Goal: Feedback & Contribution: Contribute content

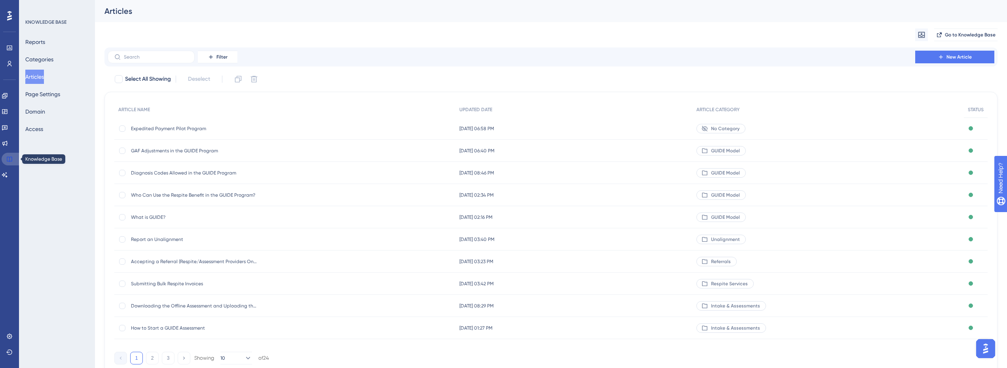
drag, startPoint x: 13, startPoint y: 162, endPoint x: 11, endPoint y: 155, distance: 6.9
click at [13, 162] on link at bounding box center [11, 159] width 19 height 13
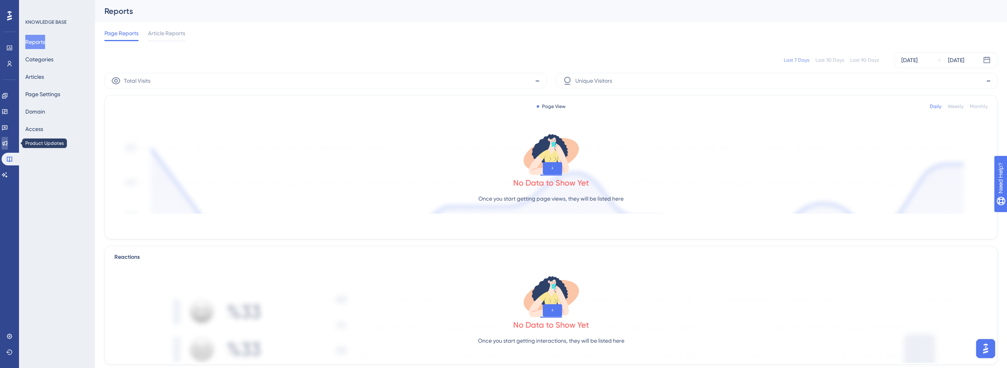
click at [8, 147] on link at bounding box center [5, 143] width 6 height 13
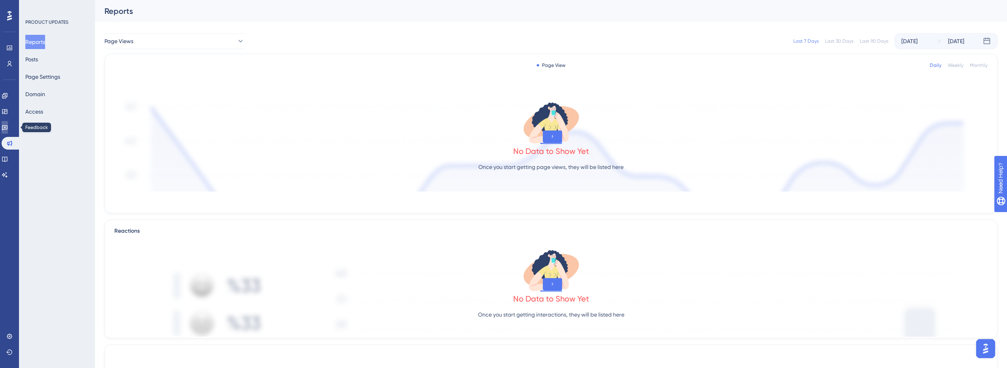
click at [8, 125] on icon at bounding box center [5, 127] width 6 height 6
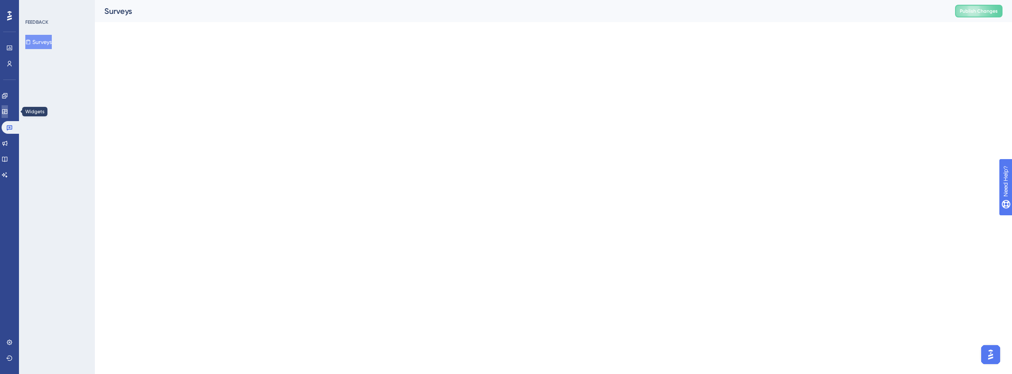
click at [7, 110] on icon at bounding box center [4, 111] width 5 height 5
click at [8, 92] on link at bounding box center [5, 95] width 6 height 13
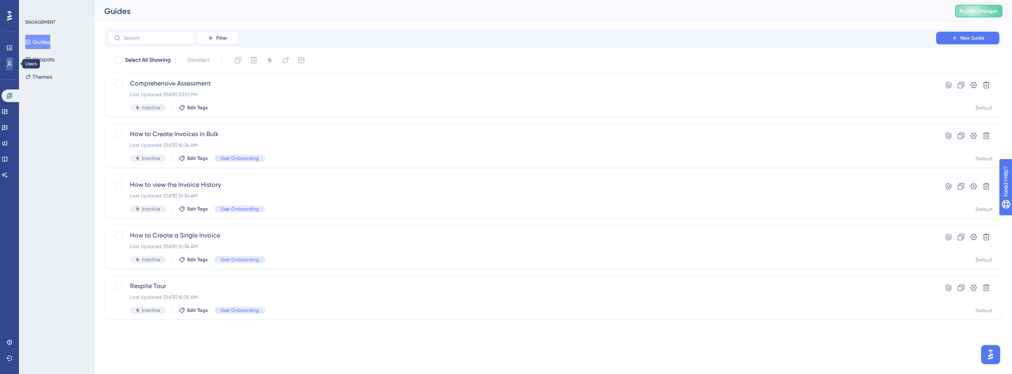
click at [13, 63] on link at bounding box center [9, 63] width 6 height 13
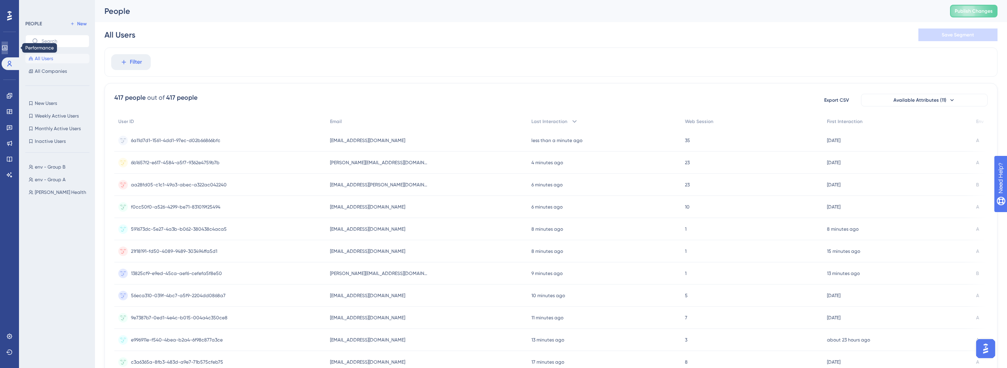
click at [7, 49] on icon at bounding box center [4, 47] width 5 height 5
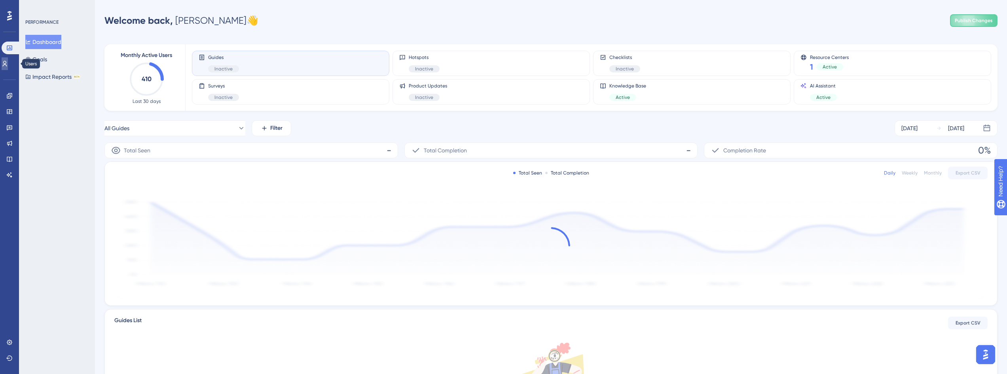
click at [8, 70] on link at bounding box center [5, 63] width 6 height 13
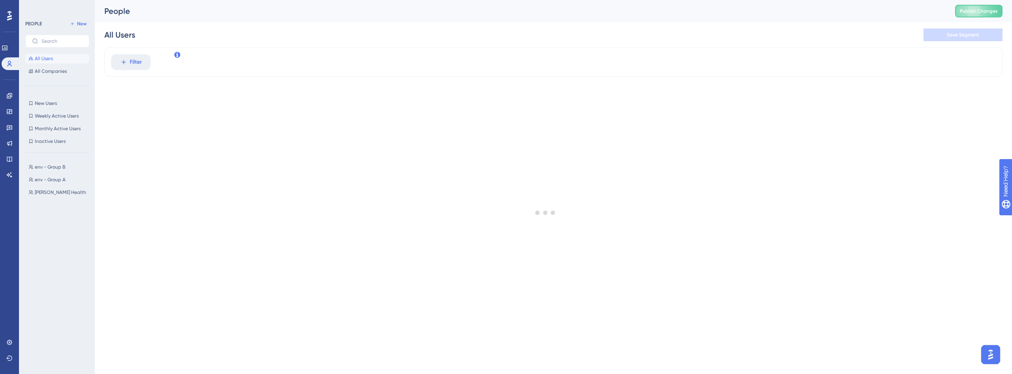
click at [12, 87] on div "Engagement Widgets Feedback Product Updates Knowledge Base AI Assistant" at bounding box center [9, 125] width 13 height 111
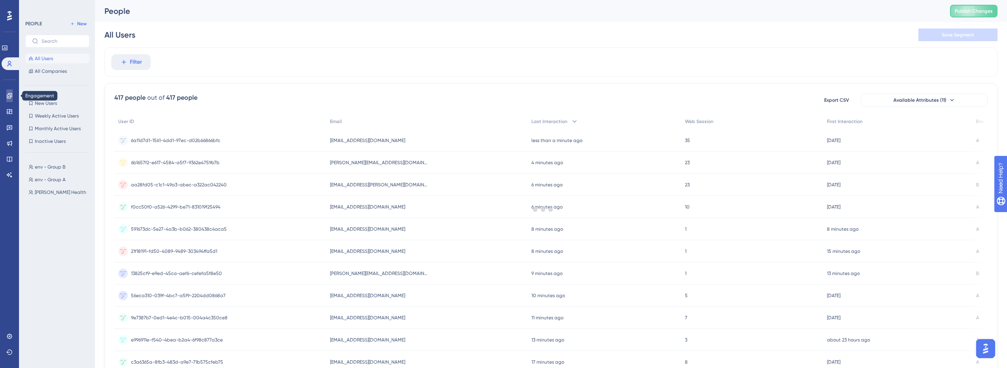
click at [11, 91] on link at bounding box center [9, 95] width 6 height 13
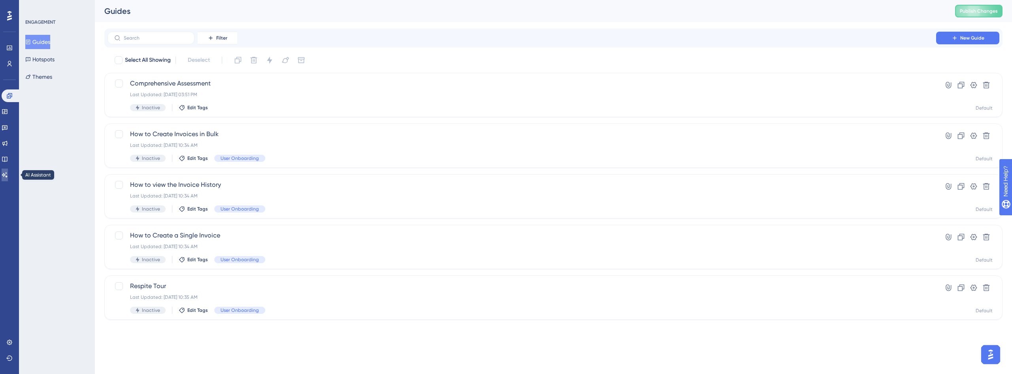
click at [8, 170] on link at bounding box center [5, 174] width 6 height 13
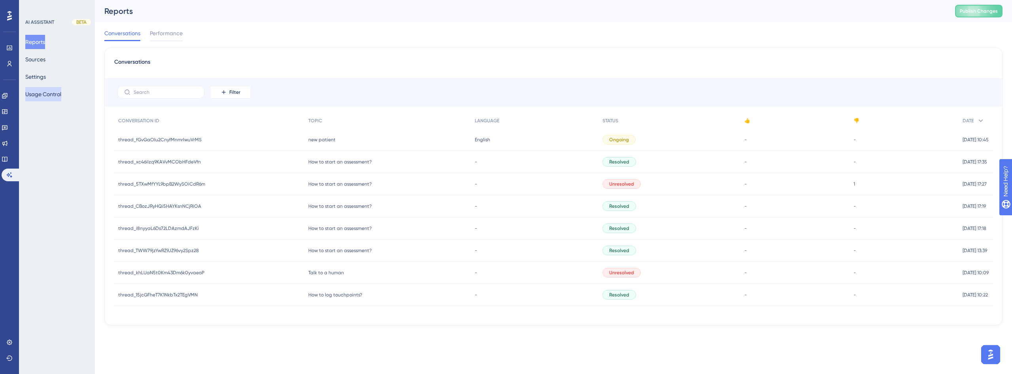
click at [50, 91] on button "Usage Control" at bounding box center [43, 94] width 36 height 14
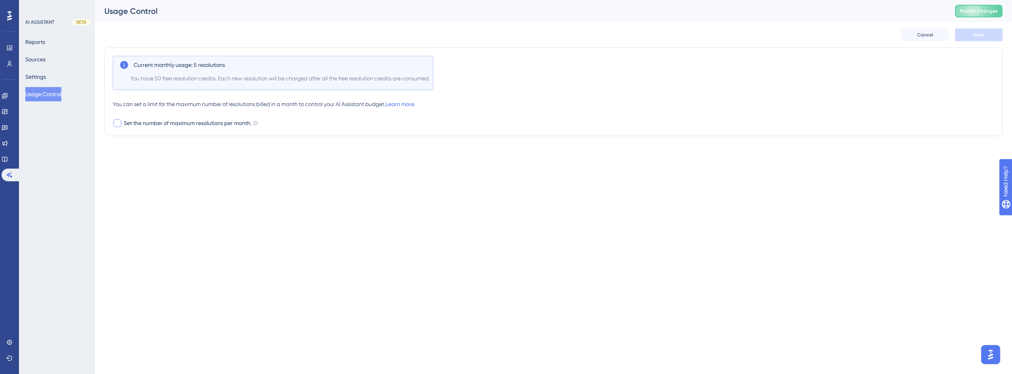
click at [239, 123] on span "Set the number of maximum resolutions per month." at bounding box center [188, 122] width 128 height 9
checkbox input "true"
click at [986, 33] on button "Save" at bounding box center [979, 34] width 47 height 13
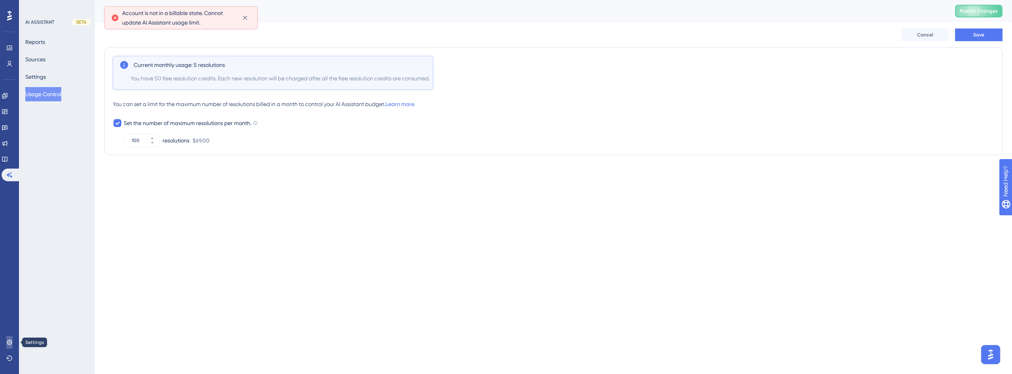
click at [9, 339] on icon at bounding box center [9, 342] width 6 height 6
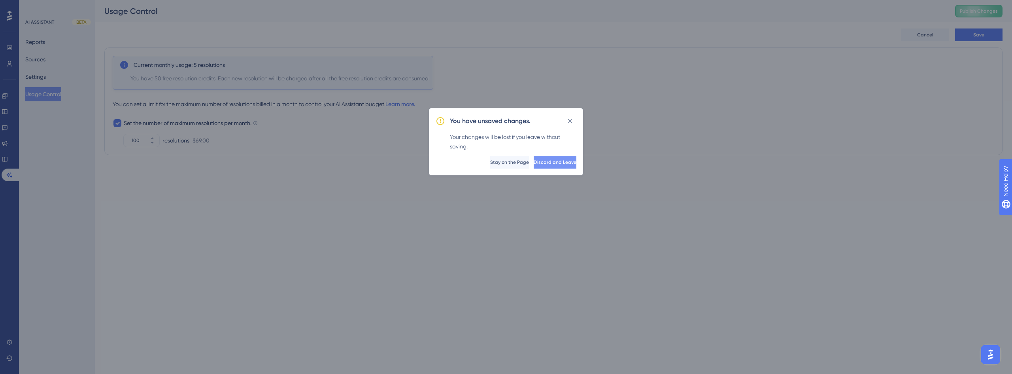
click at [549, 165] on span "Discard and Leave" at bounding box center [555, 162] width 43 height 6
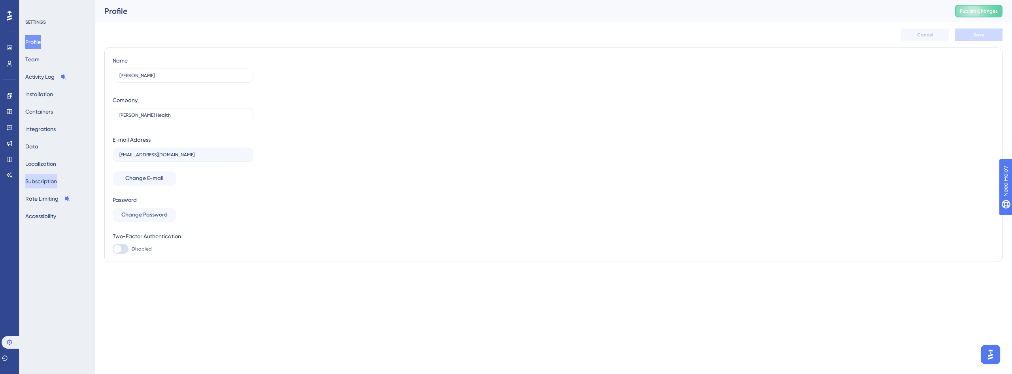
click at [57, 180] on button "Subscription" at bounding box center [41, 181] width 32 height 14
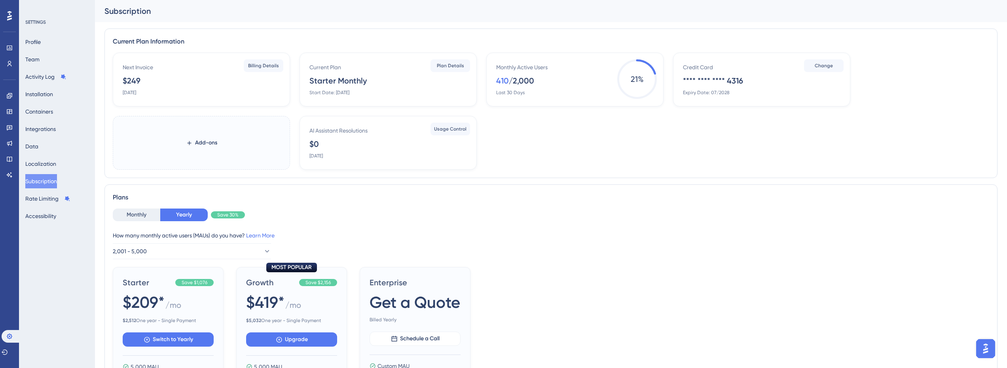
click at [993, 350] on button "Open AI Assistant Launcher" at bounding box center [985, 348] width 19 height 19
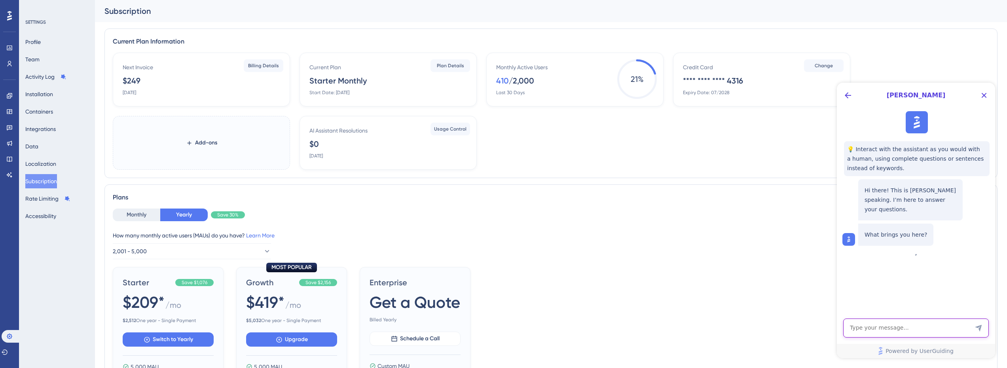
click at [918, 324] on textarea "AI Assistant Text Input" at bounding box center [916, 327] width 146 height 19
type textarea "account is not on a billable state"
click at [8, 182] on div "Performance Users Engagement Widgets Feedback Product Updates Knowledge Base AI…" at bounding box center [9, 184] width 19 height 368
click at [10, 178] on icon at bounding box center [9, 175] width 6 height 6
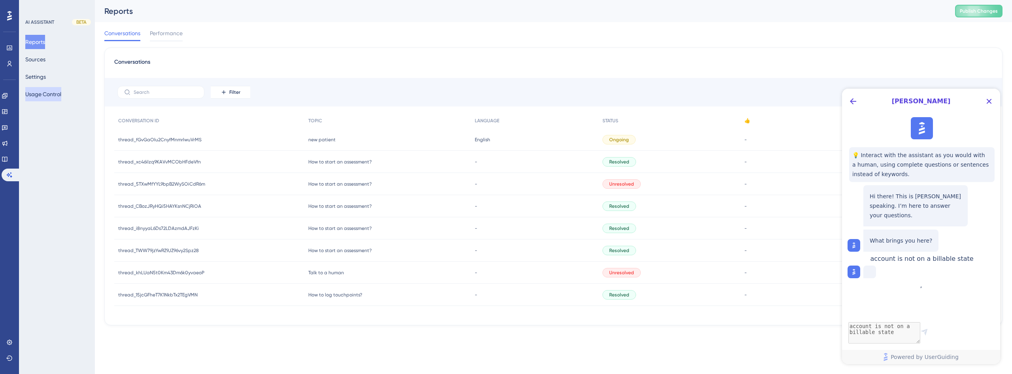
click at [58, 96] on button "Usage Control" at bounding box center [43, 94] width 36 height 14
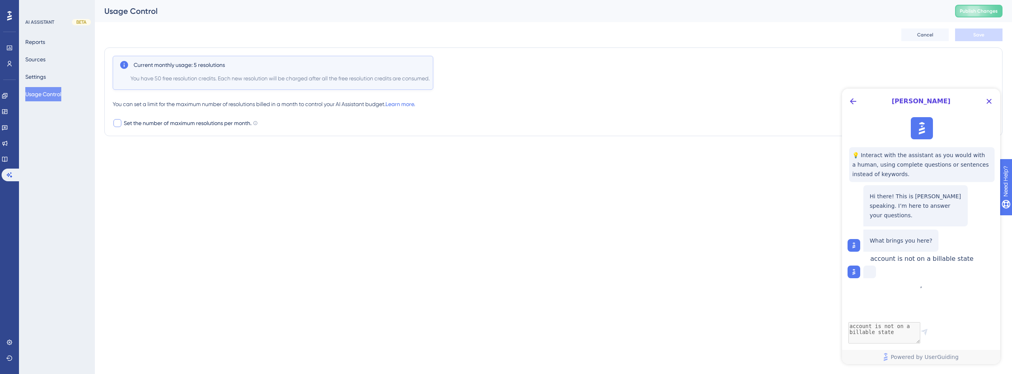
click at [158, 120] on span "Set the number of maximum resolutions per month." at bounding box center [188, 122] width 128 height 9
checkbox input "true"
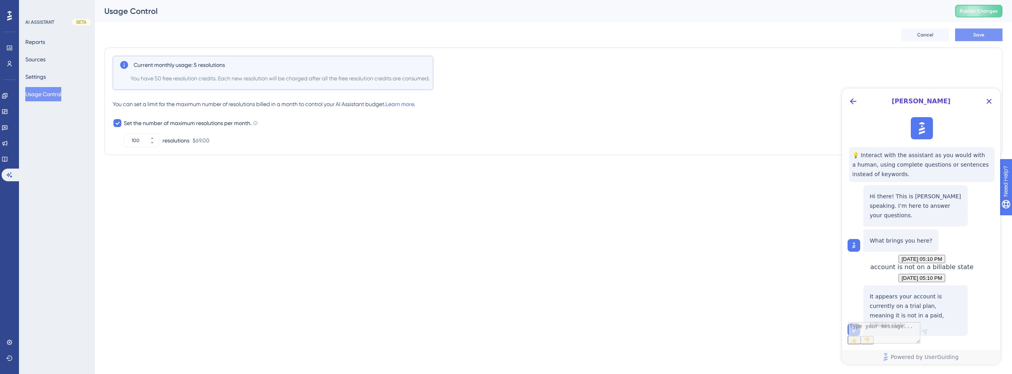
click at [988, 38] on button "Save" at bounding box center [979, 34] width 47 height 13
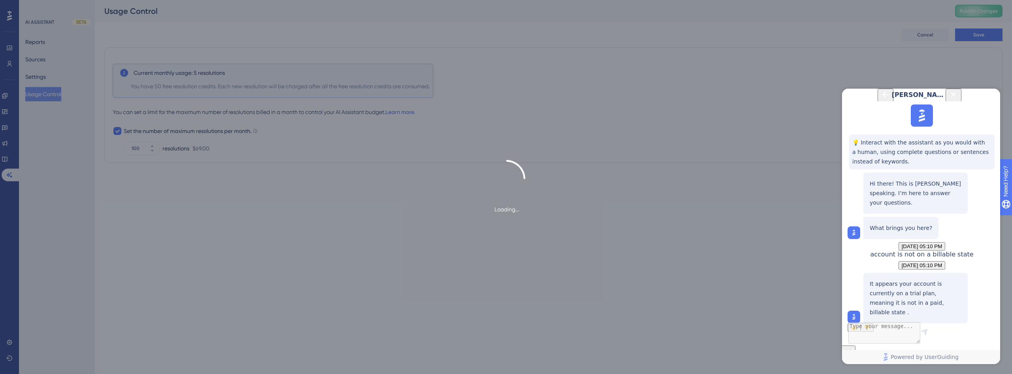
scroll to position [51, 0]
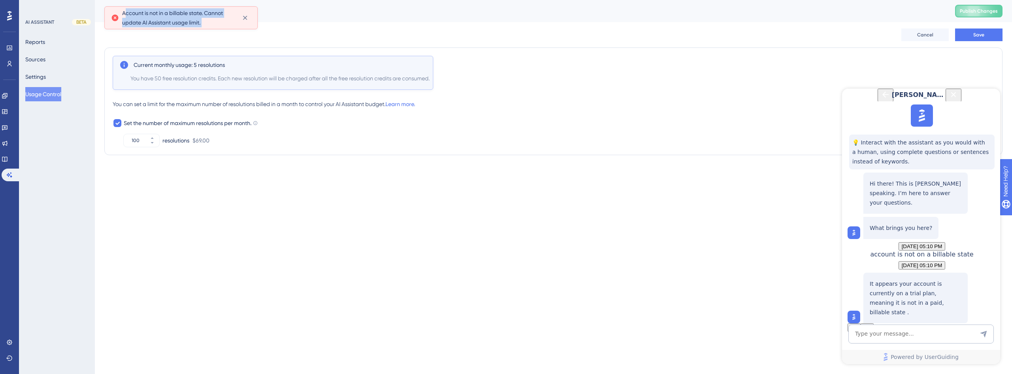
drag, startPoint x: 127, startPoint y: 13, endPoint x: 253, endPoint y: 24, distance: 126.3
click at [253, 24] on div "Account is not in a billable state. Cannot update AI Assistant usage limit." at bounding box center [180, 17] width 153 height 23
click at [180, 18] on div "Usage Control Publish Changes" at bounding box center [554, 11] width 918 height 22
click at [981, 31] on button "Save" at bounding box center [979, 34] width 47 height 13
drag, startPoint x: 123, startPoint y: 12, endPoint x: 208, endPoint y: 24, distance: 85.5
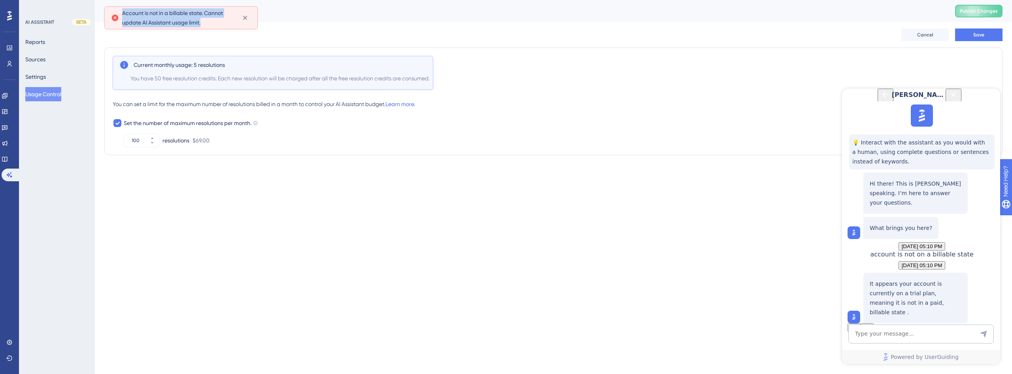
click at [208, 24] on span "Account is not in a billable state. Cannot update AI Assistant usage limit." at bounding box center [179, 17] width 114 height 19
copy span "Account is not in a billable state. Cannot update AI Assistant usage limit."
click at [920, 331] on textarea "AI Assistant Text Input" at bounding box center [922, 333] width 146 height 19
paste textarea "Account is not in a billable state. Cannot update AI Assistant usage limit."
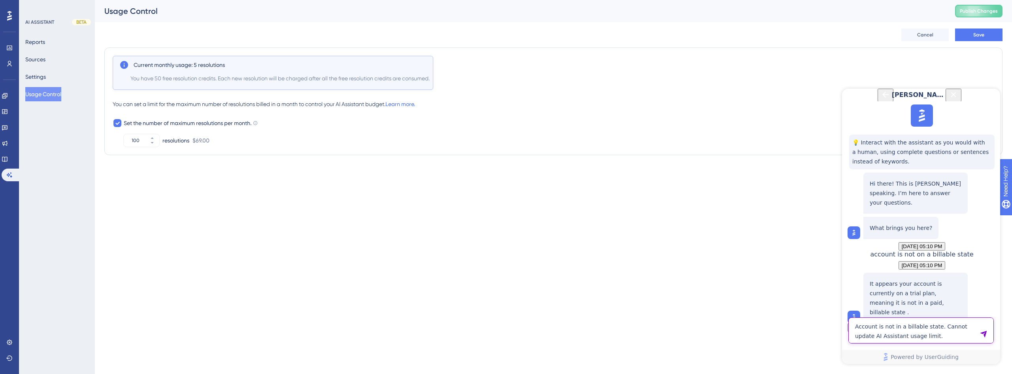
type textarea "Account is not in a billable state. Cannot update AI Assistant usage limit."
click at [871, 324] on span "👎" at bounding box center [867, 327] width 7 height 6
click at [936, 337] on textarea "Account is not in a billable state. Cannot update AI Assistant usage limit." at bounding box center [922, 330] width 146 height 26
click at [983, 333] on icon "Send Message" at bounding box center [983, 334] width 7 height 7
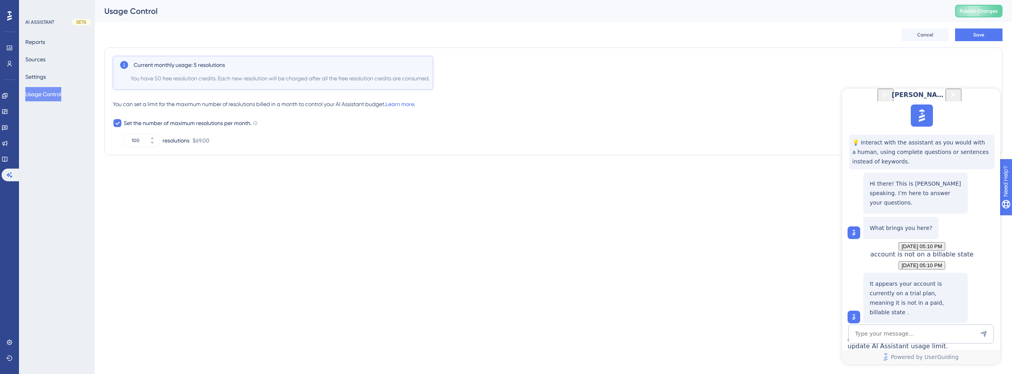
scroll to position [187, 0]
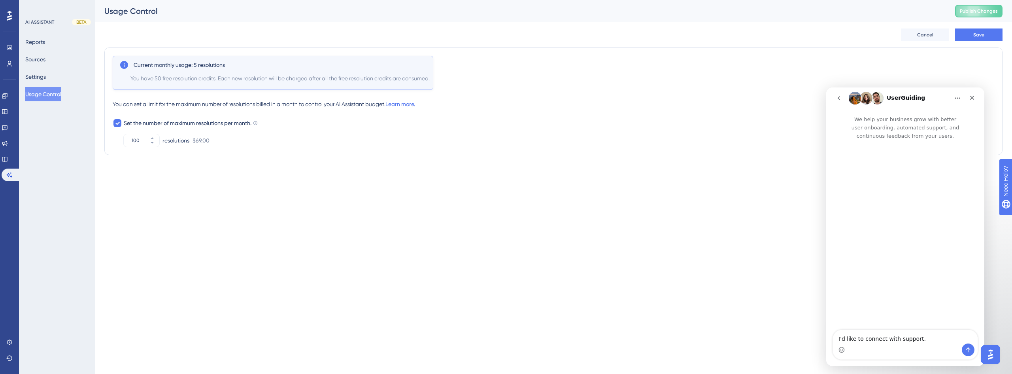
scroll to position [0, 0]
drag, startPoint x: 941, startPoint y: 97, endPoint x: 895, endPoint y: 101, distance: 46.4
click at [895, 100] on div "UserGuiding" at bounding box center [899, 98] width 100 height 13
click at [924, 98] on div "UserGuiding" at bounding box center [899, 98] width 100 height 13
click at [924, 337] on textarea "I'd like to connect with support." at bounding box center [905, 336] width 145 height 13
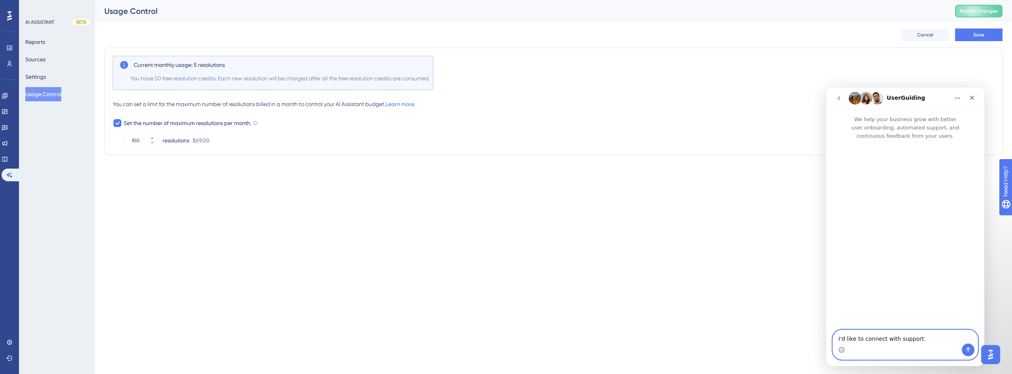
paste textarea "Account is not in a billable state. Cannot update AI Assistant usage limit."
click at [930, 320] on textarea "I'd like to connect with support. Account is not in a billable state. Cannot up…" at bounding box center [905, 328] width 145 height 29
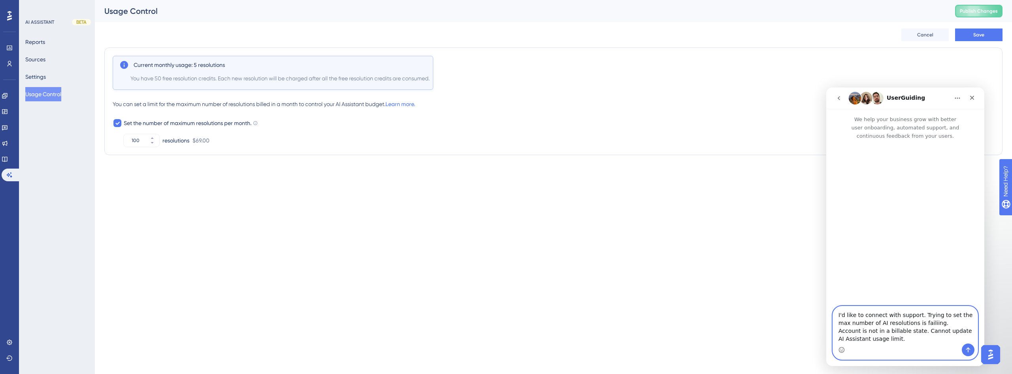
click at [838, 331] on textarea "I'd like to connect with support. Trying to set the max number of AI resolution…" at bounding box center [905, 324] width 145 height 37
click at [895, 340] on textarea "I'd like to connect with support. Trying to set the max number of AI resolution…" at bounding box center [905, 324] width 145 height 37
type textarea "I'd like to connect with support. Trying to set the max number of AI resolution…"
click at [968, 351] on icon "Send a message…" at bounding box center [968, 349] width 6 height 6
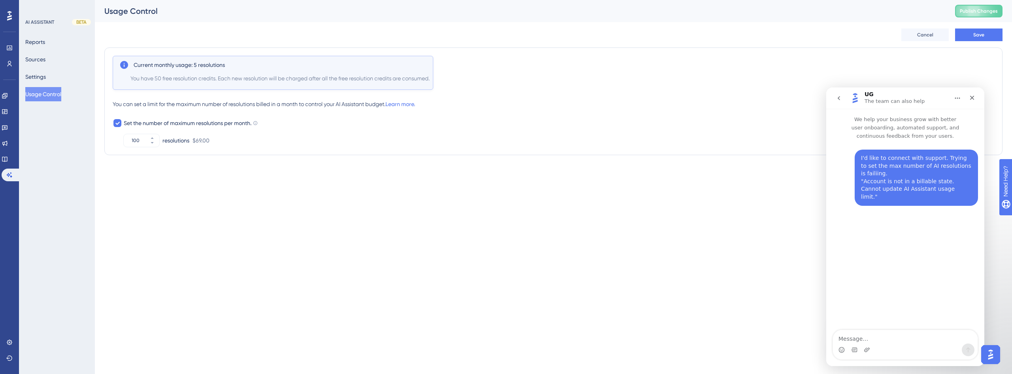
click at [960, 97] on icon "Home" at bounding box center [958, 98] width 6 height 6
click at [958, 97] on icon "Home" at bounding box center [958, 98] width 6 height 6
click at [45, 75] on button "Settings" at bounding box center [35, 77] width 21 height 14
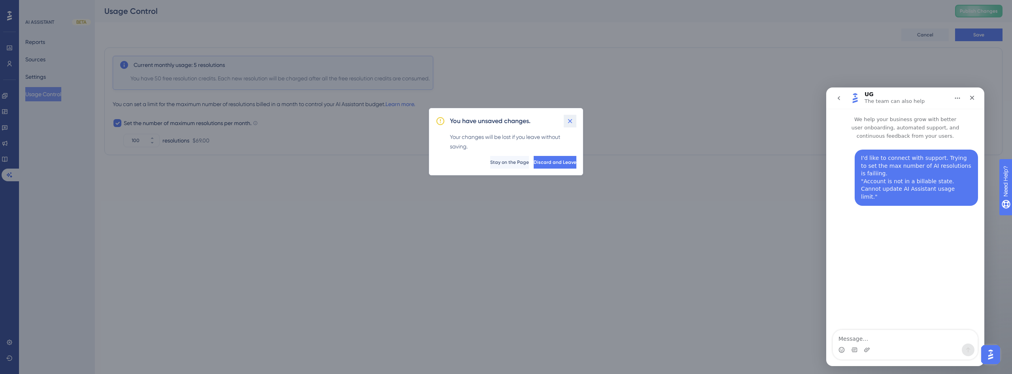
click at [573, 120] on icon at bounding box center [570, 121] width 8 height 8
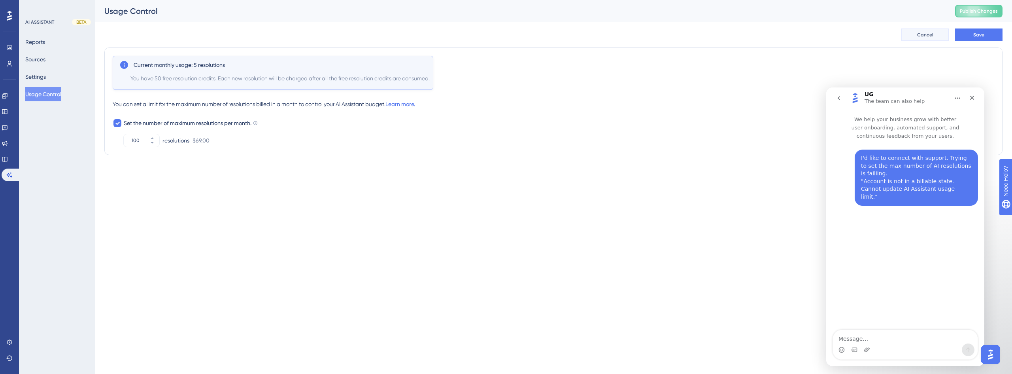
click at [940, 39] on button "Cancel" at bounding box center [925, 34] width 47 height 13
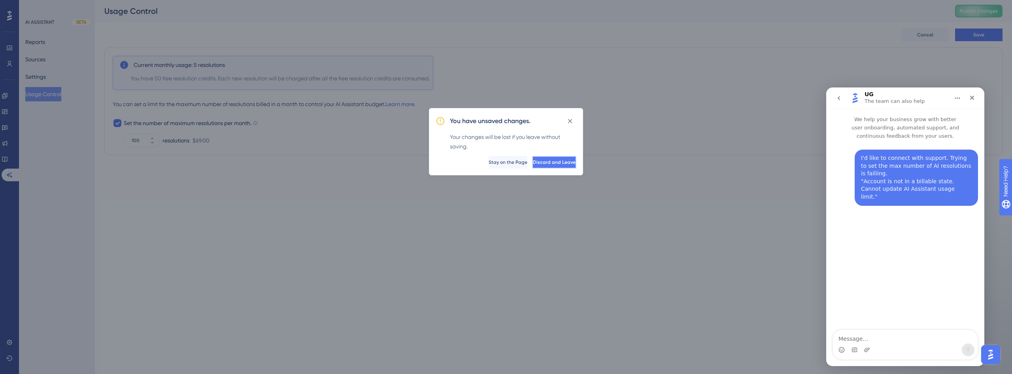
click at [540, 162] on span "Discard and Leave" at bounding box center [554, 162] width 43 height 6
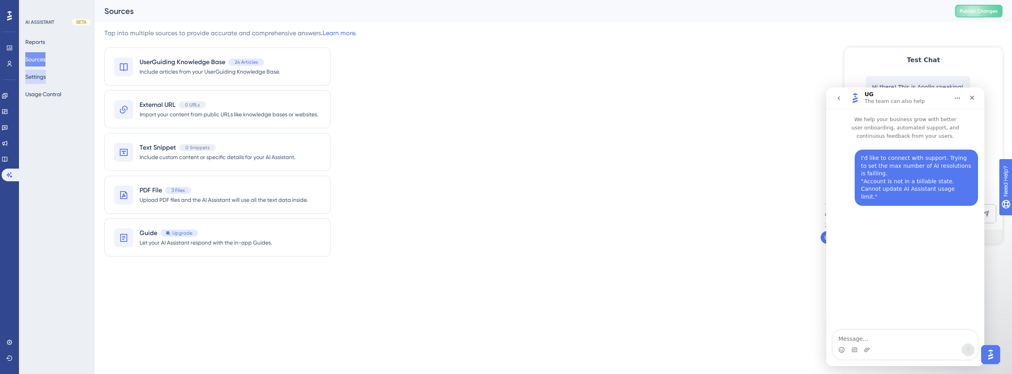
click at [32, 75] on button "Settings" at bounding box center [35, 77] width 21 height 14
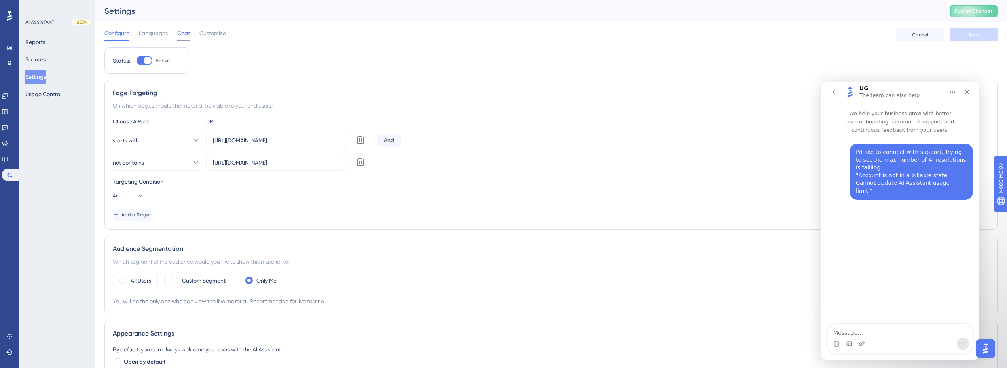
click at [186, 32] on span "Chat" at bounding box center [183, 32] width 13 height 9
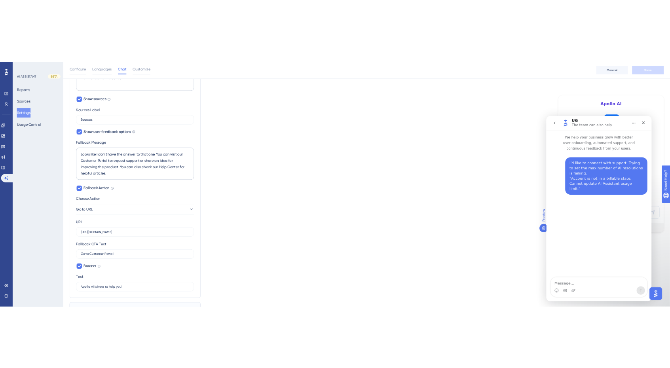
scroll to position [316, 0]
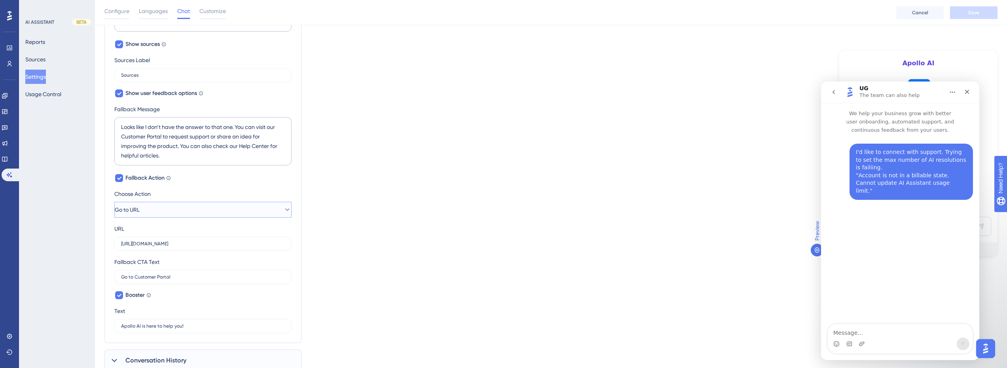
click at [165, 204] on button "Go to URL" at bounding box center [202, 210] width 177 height 16
click at [416, 210] on div "Which language version do you want to edit? English Chat Widget AI Assistant Na…" at bounding box center [550, 52] width 893 height 637
click at [161, 211] on button "Go to URL" at bounding box center [202, 210] width 177 height 16
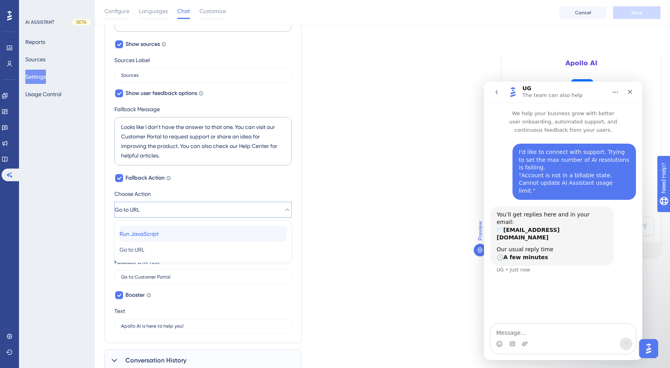
click at [159, 236] on span "Run JavaScript" at bounding box center [138, 233] width 39 height 9
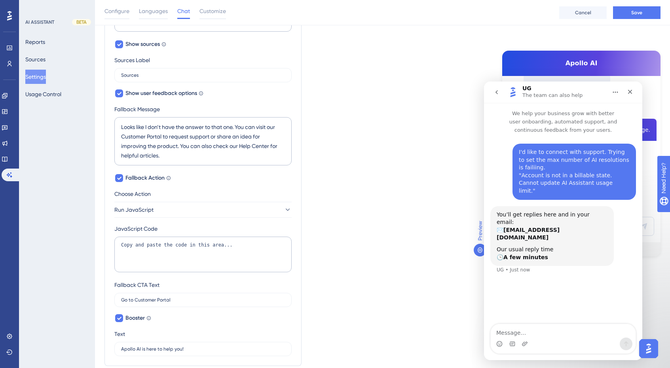
scroll to position [277, 0]
click at [155, 246] on textarea "Copy and paste the code in this area..." at bounding box center [202, 255] width 177 height 36
paste textarea "<script> (()=>{"use strict";var t,e={appId:"1dn7h3ql5j",v:2,q:[],call:function(…"
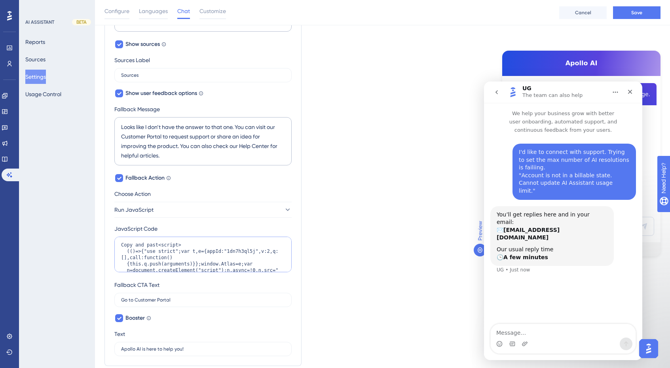
scroll to position [39, 0]
type textarea "Copy and past<script> (()=>{"use strict";var t,e={appId:"1dn7h3ql5j",v:2,q:[],c…"
click at [324, 255] on div "Which language version do you want to edit? English Chat Widget AI Assistant Na…" at bounding box center [382, 64] width 556 height 660
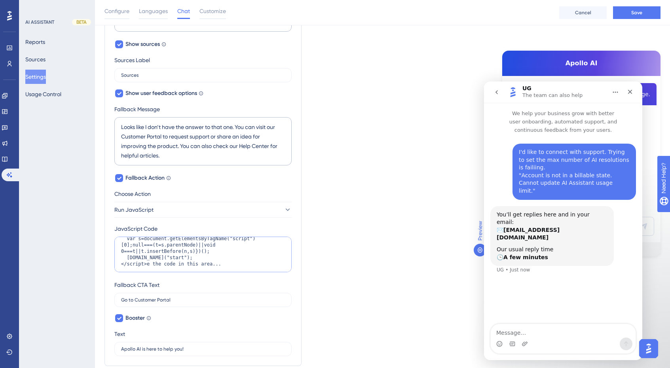
click at [233, 261] on textarea "Copy and past<script> (()=>{"use strict";var t,e={appId:"1dn7h3ql5j",v:2,q:[],c…" at bounding box center [202, 255] width 177 height 36
click at [585, 58] on div "Apollo AI" at bounding box center [581, 63] width 158 height 25
click at [496, 92] on icon "go back" at bounding box center [496, 92] width 6 height 6
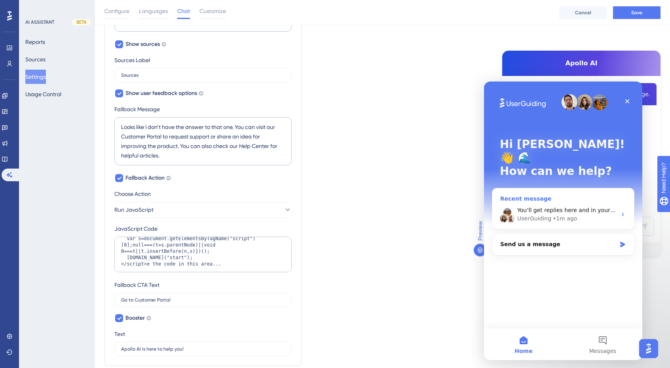
click at [553, 207] on span "You’ll get replies here and in your email: ✉️ matheus@crosbyhealth.com Our usua…" at bounding box center [680, 210] width 327 height 6
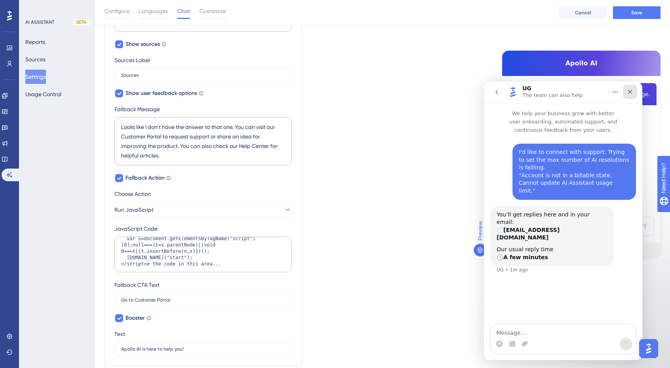
click at [630, 95] on icon "Close" at bounding box center [629, 92] width 6 height 6
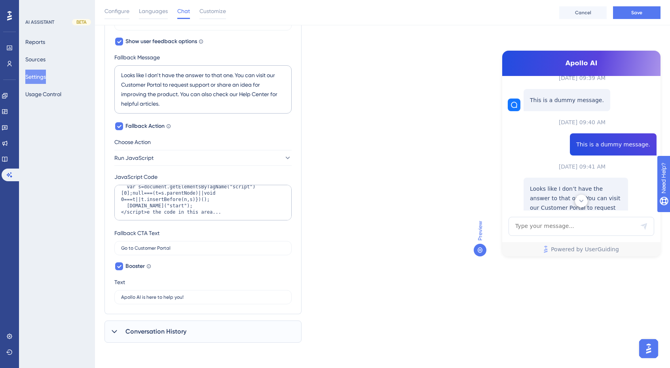
scroll to position [277, 0]
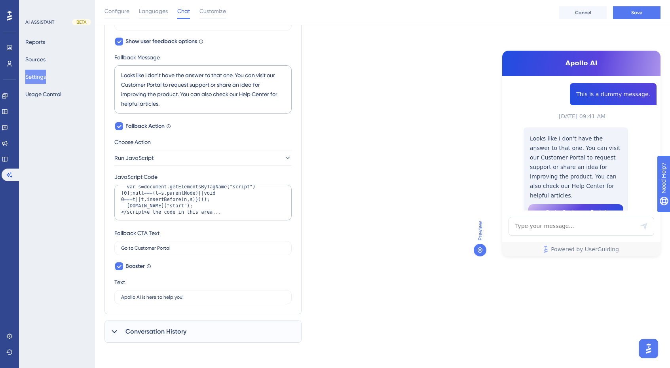
click at [594, 207] on span "Go to Customer Portal" at bounding box center [575, 211] width 61 height 9
click at [576, 207] on span "Go to Customer Portal" at bounding box center [575, 211] width 61 height 9
click at [334, 221] on div "Which language version do you want to edit? English Chat Widget AI Assistant Na…" at bounding box center [382, 12] width 556 height 660
click at [653, 12] on button "Save" at bounding box center [636, 12] width 47 height 13
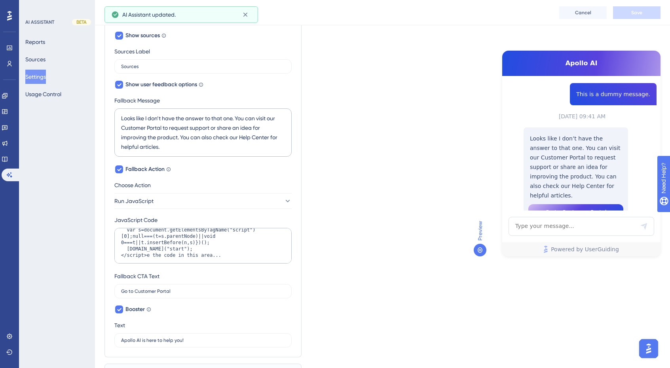
scroll to position [368, 0]
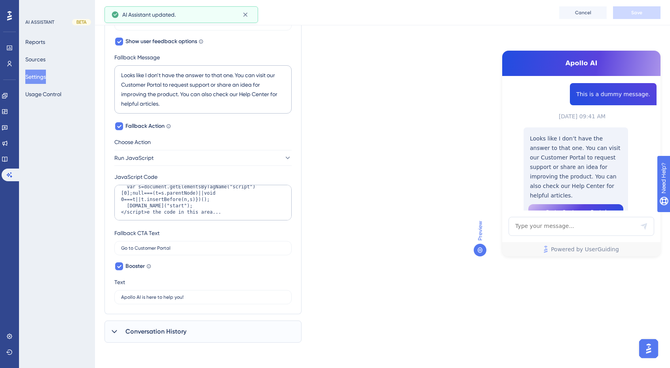
click at [127, 332] on span "Conversation History" at bounding box center [155, 331] width 61 height 9
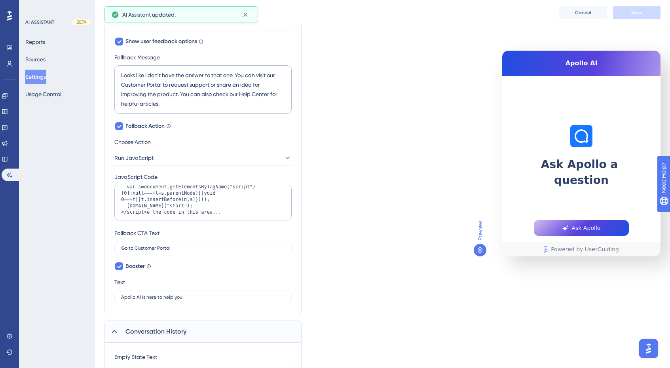
click at [129, 330] on span "Conversation History" at bounding box center [155, 331] width 61 height 9
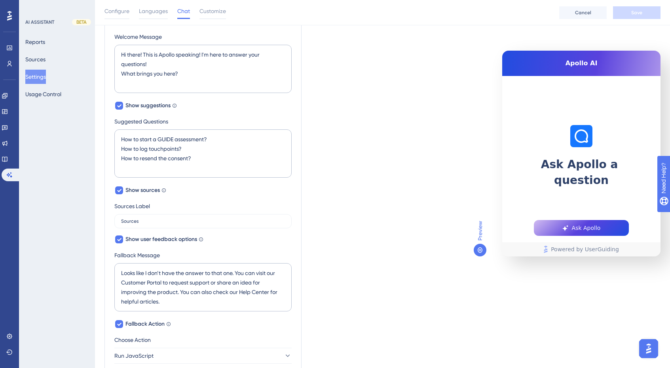
scroll to position [0, 0]
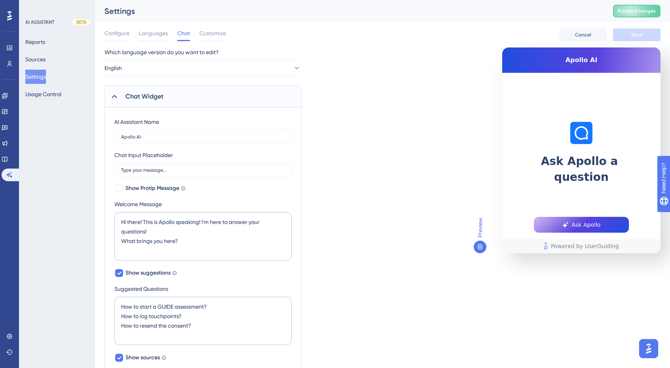
click at [598, 227] on span "Ask Apollo" at bounding box center [585, 224] width 29 height 9
click at [600, 223] on button "Ask Apollo" at bounding box center [581, 225] width 95 height 16
click at [598, 220] on span "Ask Apollo" at bounding box center [585, 224] width 29 height 9
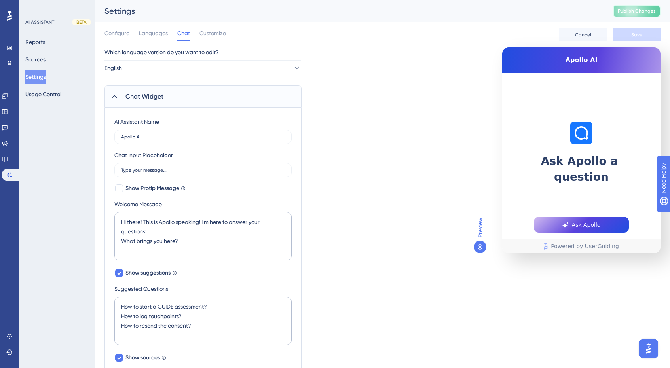
click at [642, 8] on span "Publish Changes" at bounding box center [636, 11] width 38 height 6
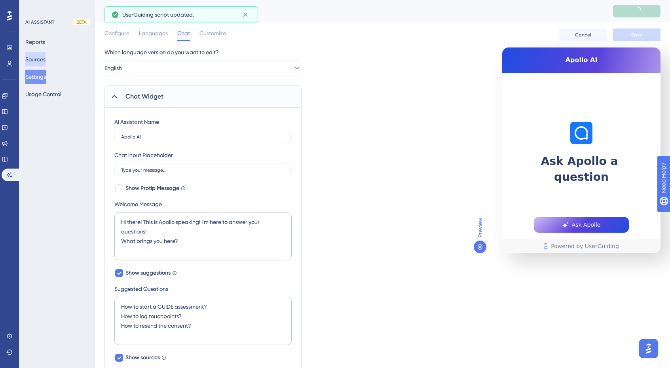
click at [45, 61] on button "Sources" at bounding box center [35, 59] width 20 height 14
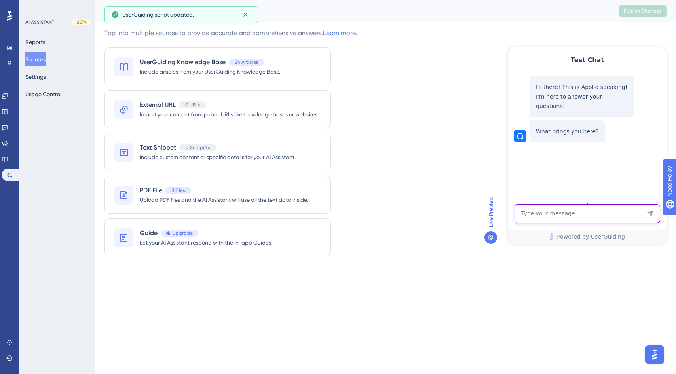
click at [597, 206] on textarea "AI Assistant Text Input" at bounding box center [587, 213] width 146 height 19
type textarea "Talk to a human"
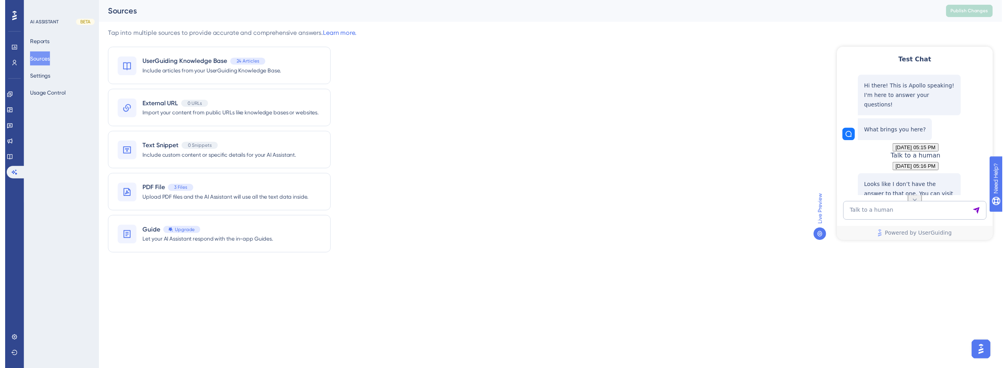
scroll to position [94, 0]
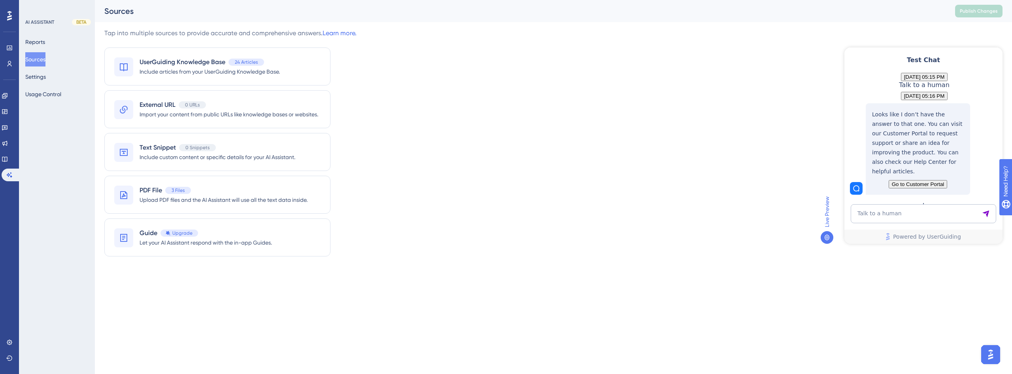
click at [933, 182] on span "Go to Customer Portal" at bounding box center [918, 184] width 53 height 6
click at [922, 181] on span "Go to Customer Portal" at bounding box center [918, 184] width 53 height 6
click at [9, 175] on icon at bounding box center [9, 175] width 6 height 6
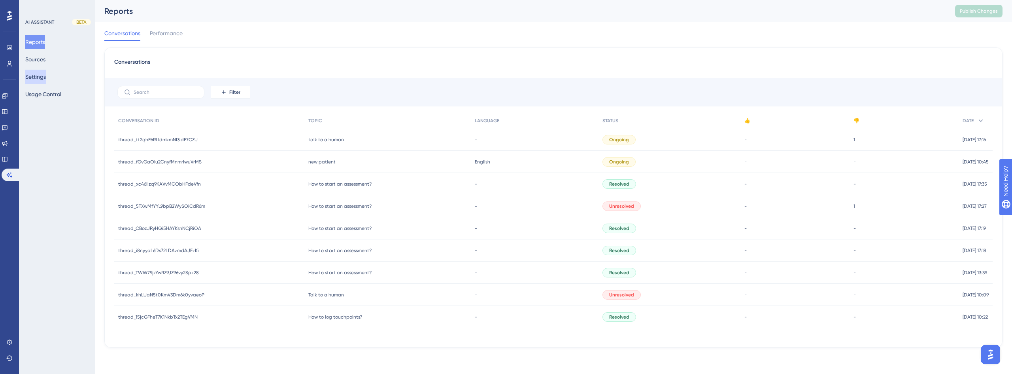
click at [46, 74] on button "Settings" at bounding box center [35, 77] width 21 height 14
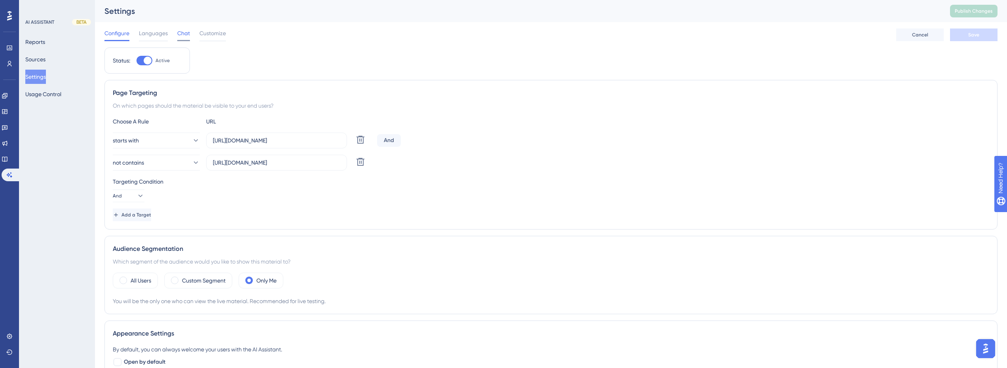
click at [187, 32] on span "Chat" at bounding box center [183, 32] width 13 height 9
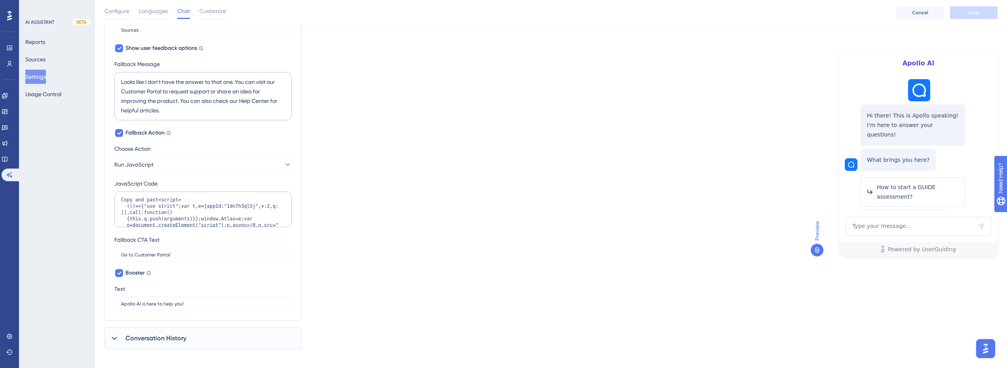
scroll to position [368, 0]
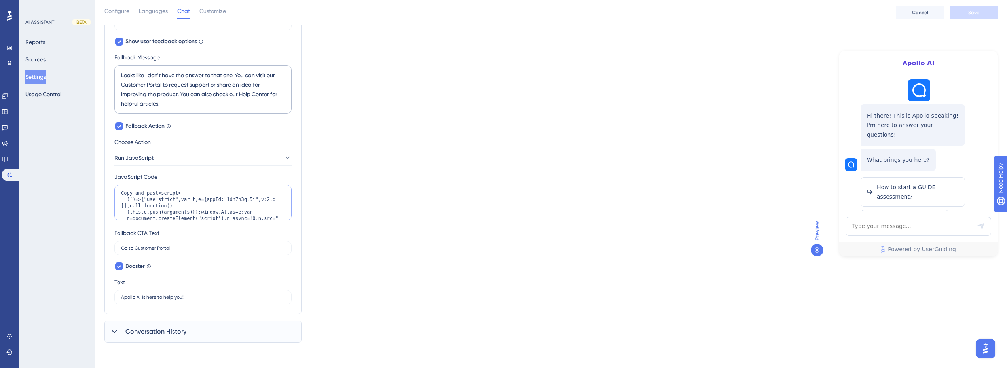
click at [190, 193] on textarea "Copy and past<script> (()=>{"use strict";var t,e={appId:"1dn7h3ql5j",v:2,q:[],c…" at bounding box center [202, 203] width 177 height 36
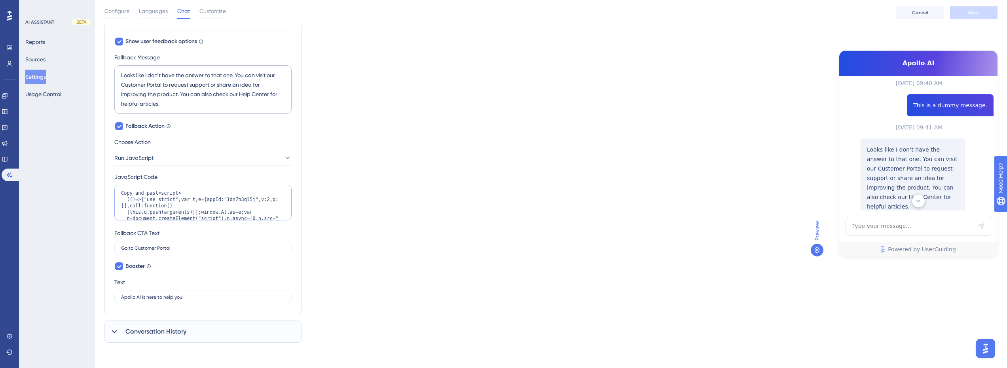
scroll to position [277, 0]
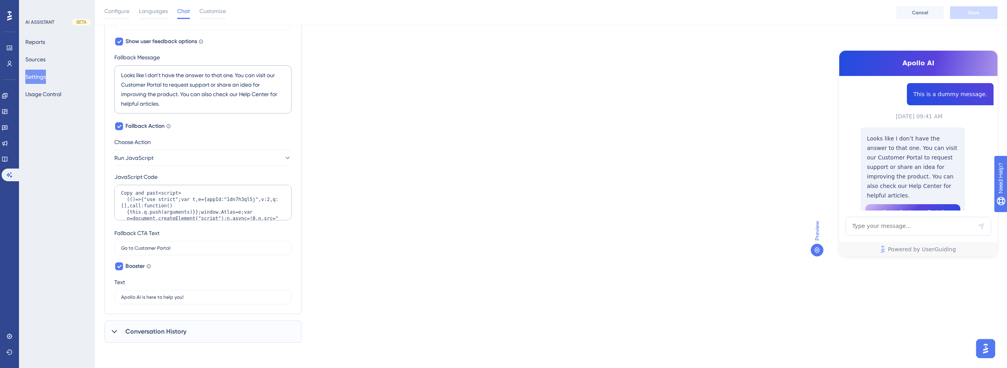
click at [895, 207] on span "Go to Customer Portal" at bounding box center [912, 211] width 61 height 9
click at [924, 207] on span "Go to Customer Portal" at bounding box center [912, 211] width 61 height 9
click at [819, 248] on icon at bounding box center [817, 250] width 6 height 6
click at [722, 267] on div "Which language version do you want to edit? English Chat Widget AI Assistant Na…" at bounding box center [550, 12] width 893 height 660
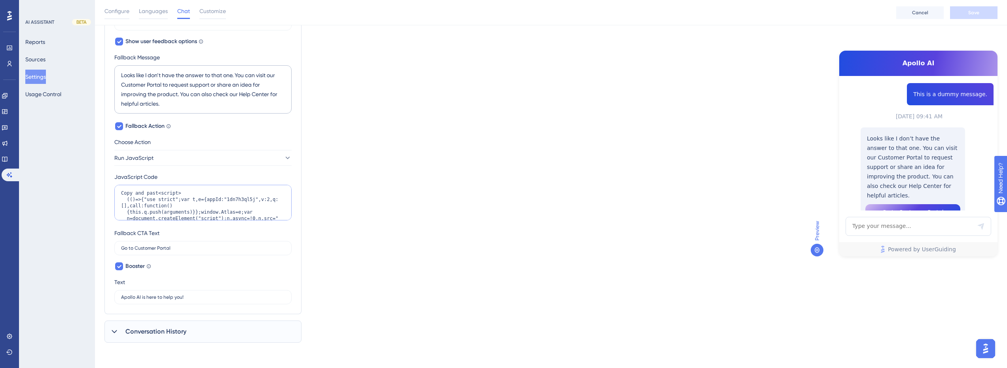
click at [168, 208] on textarea "Copy and past<script> (()=>{"use strict";var t,e={appId:"1dn7h3ql5j",v:2,q:[],c…" at bounding box center [202, 203] width 177 height 36
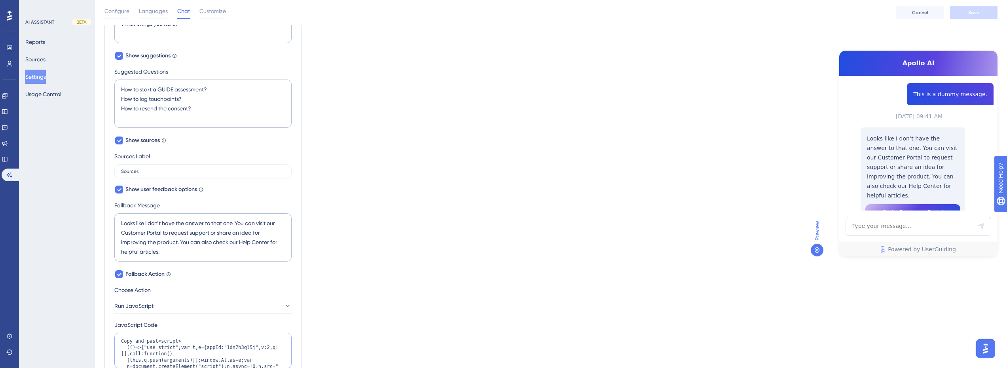
scroll to position [210, 0]
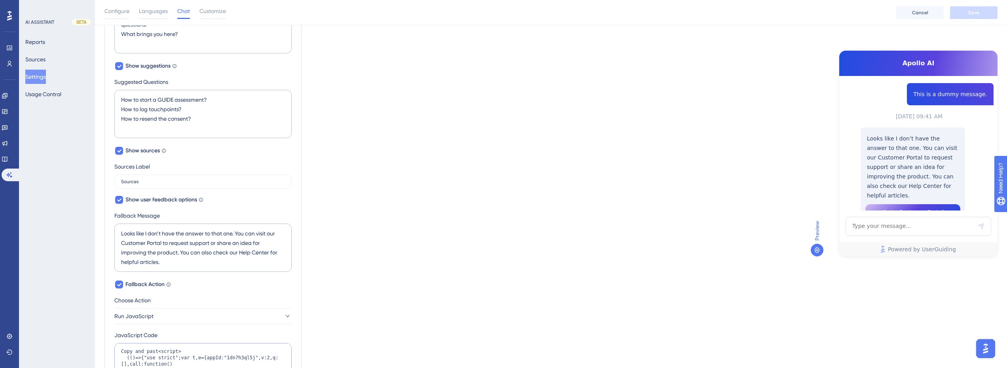
click at [144, 356] on textarea "Copy and past<script> (()=>{"use strict";var t,e={appId:"1dn7h3ql5j",v:2,q:[],c…" at bounding box center [202, 361] width 177 height 36
click at [153, 354] on textarea "Copy and past<script> (()=>{"use strict";var t,e={appId:"1dn7h3ql5j",v:2,q:[],c…" at bounding box center [202, 361] width 177 height 36
click at [157, 353] on textarea "Copy and past<script> (()=>{"use strict";var t,e={appId:"1dn7h3ql5j",v:2,q:[],c…" at bounding box center [202, 361] width 177 height 36
click at [156, 352] on textarea "Copy and past<script> (()=>{"use strict";var t,e={appId:"1dn7h3ql5j",v:2,q:[],c…" at bounding box center [202, 361] width 177 height 36
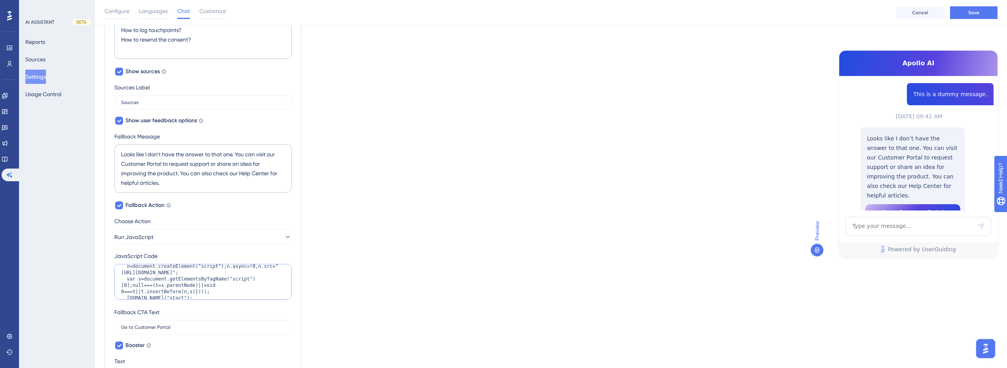
scroll to position [44, 0]
drag, startPoint x: 221, startPoint y: 291, endPoint x: 146, endPoint y: 292, distance: 75.2
click at [146, 292] on textarea "<script> (()=>{"use strict";var t,e={appId:"1dn7h3ql5j",v:2,q:[],call:function(…" at bounding box center [202, 282] width 177 height 36
type textarea "<script> (()=>{"use strict";var t,e={appId:"1dn7h3ql5j",v:2,q:[],call:function(…"
click at [337, 259] on div "Which language version do you want to edit? English Chat Widget AI Assistant Na…" at bounding box center [550, 92] width 893 height 660
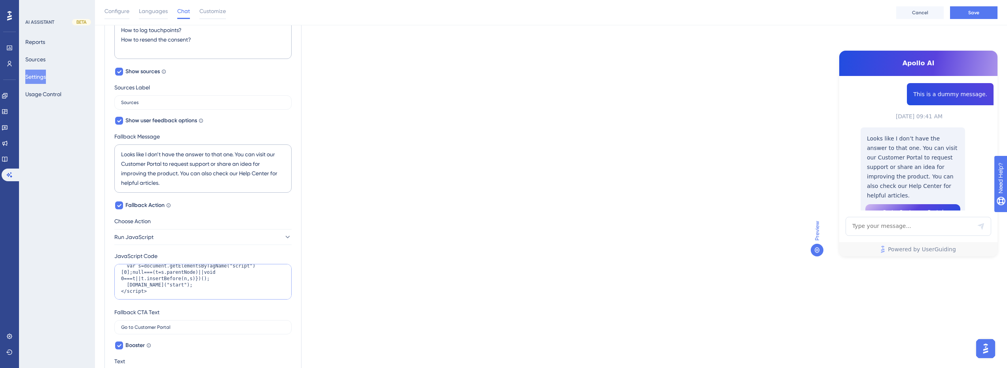
click at [155, 286] on textarea "<script> (()=>{"use strict";var t,e={appId:"1dn7h3ql5j",v:2,q:[],call:function(…" at bounding box center [202, 282] width 177 height 36
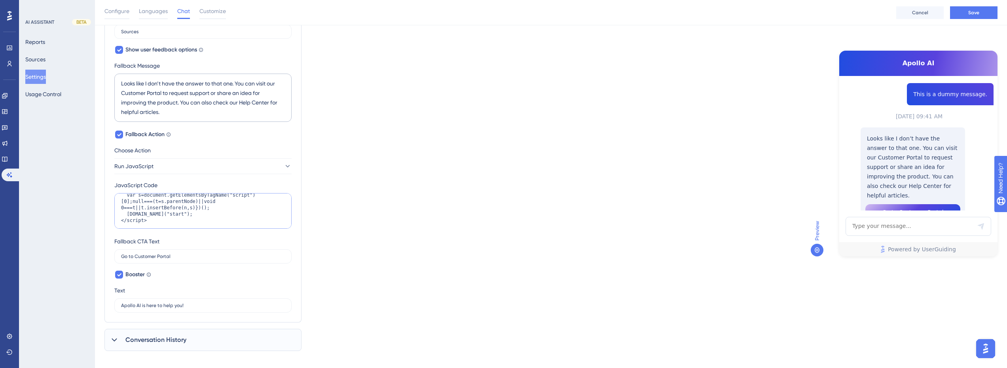
scroll to position [368, 0]
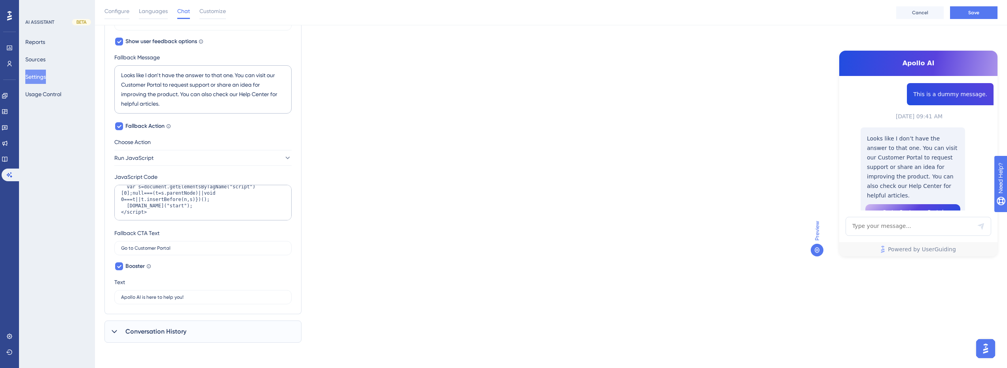
click at [336, 237] on div "Which language version do you want to edit? English Chat Widget AI Assistant Na…" at bounding box center [550, 12] width 893 height 660
click at [186, 157] on button "Run JavaScript" at bounding box center [202, 158] width 177 height 16
click at [359, 181] on div "Which language version do you want to edit? English Chat Widget AI Assistant Na…" at bounding box center [550, 12] width 893 height 660
drag, startPoint x: 181, startPoint y: 248, endPoint x: 85, endPoint y: 239, distance: 95.7
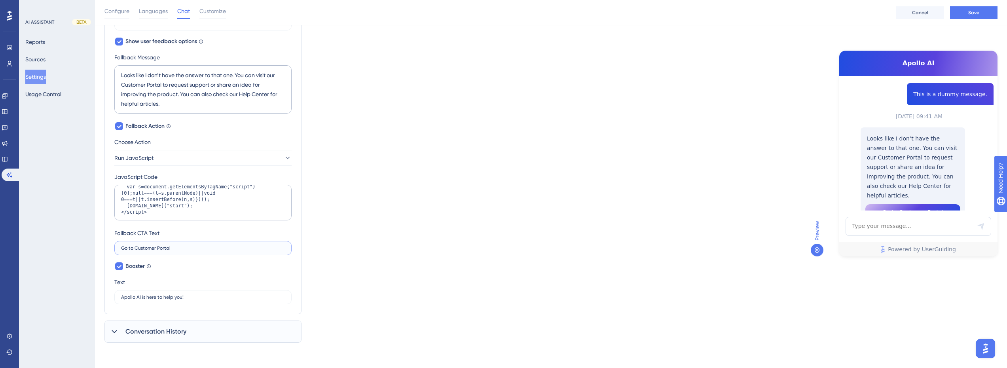
type input "Talk to a human"
click at [355, 254] on div "Which language version do you want to edit? English Chat Widget AI Assistant Na…" at bounding box center [550, 12] width 893 height 660
click at [925, 207] on span "Talk to a human" at bounding box center [912, 211] width 44 height 9
click at [976, 9] on span "Save" at bounding box center [973, 12] width 11 height 6
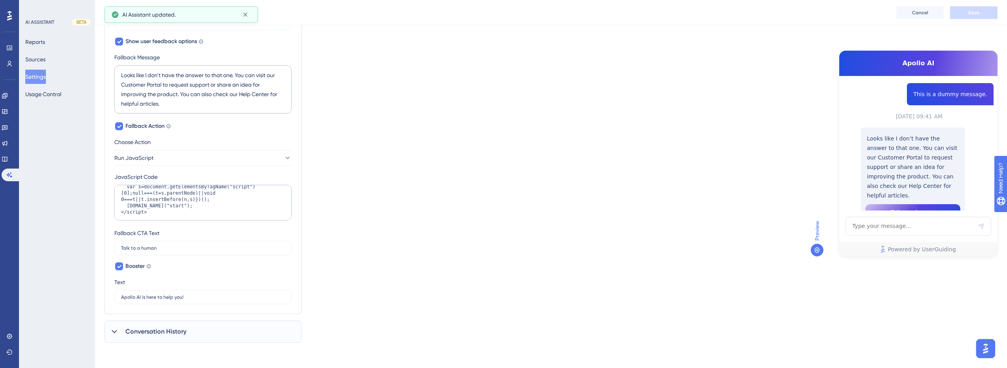
click at [905, 207] on span "Talk to a human" at bounding box center [912, 211] width 44 height 9
click at [904, 207] on span "Talk to a human" at bounding box center [912, 211] width 44 height 9
click at [248, 15] on div "Configure Languages Chat Customize Cancel Save" at bounding box center [551, 12] width 912 height 25
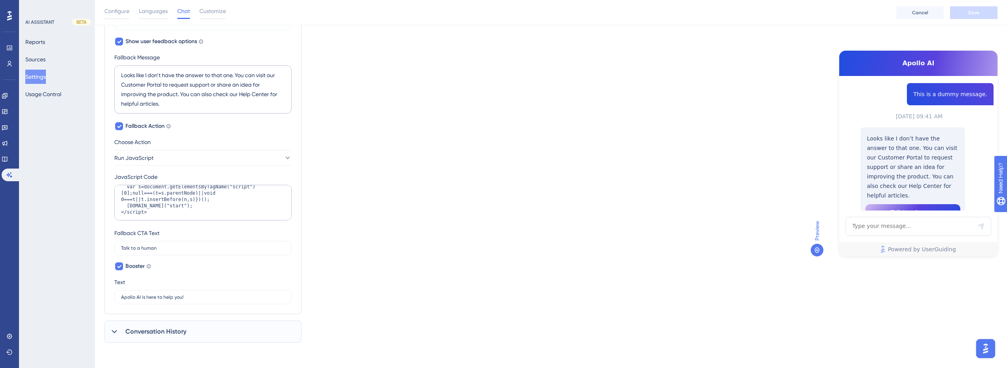
click at [46, 76] on button "Settings" at bounding box center [35, 77] width 21 height 14
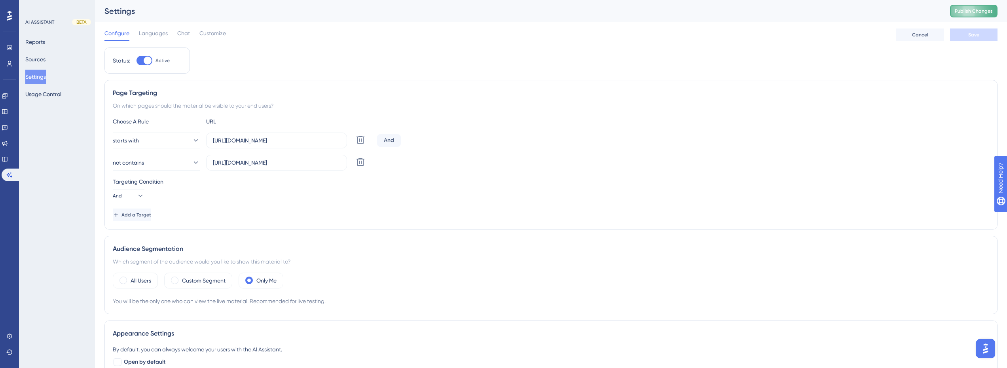
click at [980, 14] on button "Publish Changes" at bounding box center [973, 11] width 47 height 13
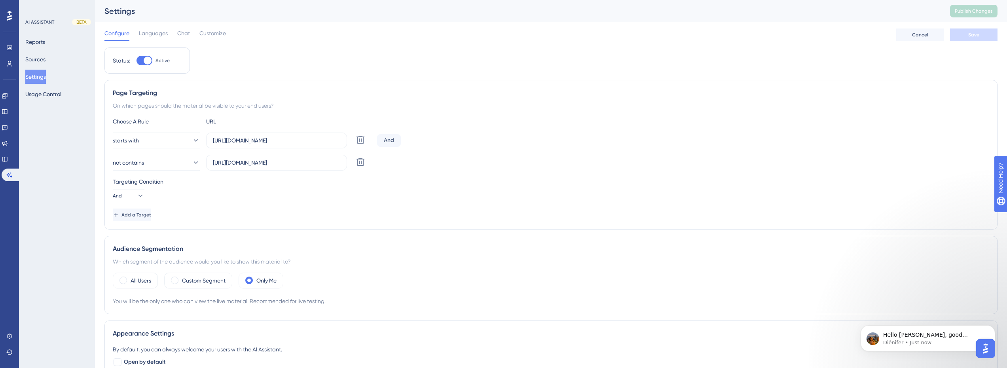
click at [176, 32] on div "Configure Languages Chat Customize" at bounding box center [164, 34] width 121 height 13
click at [180, 33] on span "Chat" at bounding box center [183, 32] width 13 height 9
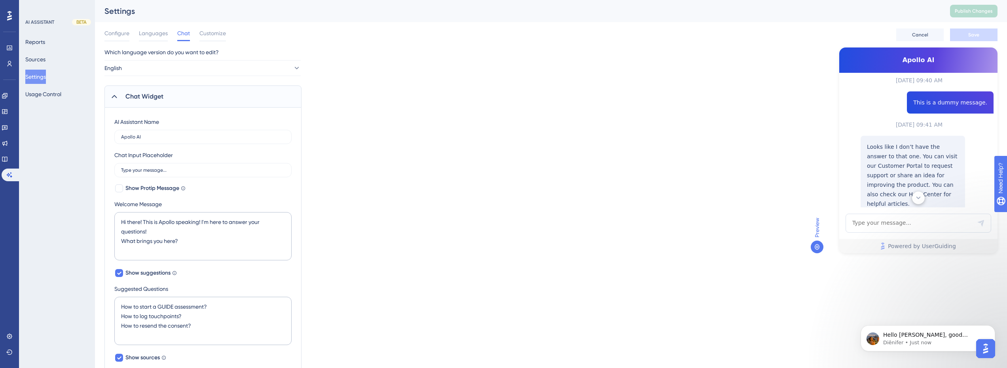
scroll to position [277, 0]
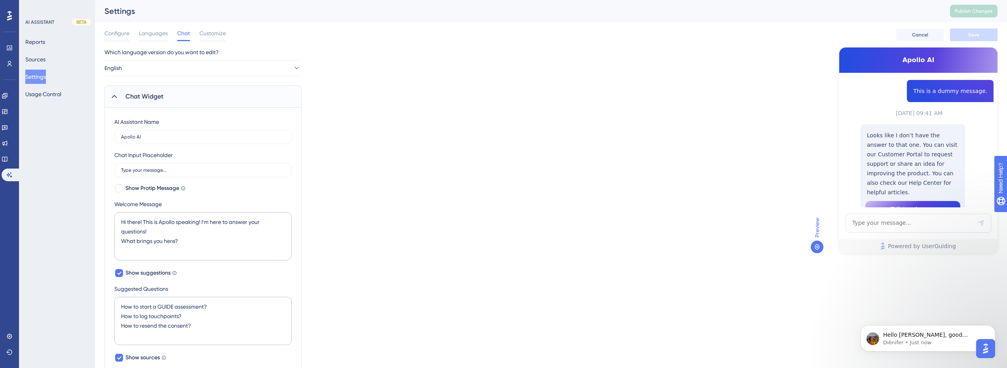
click at [906, 201] on button "Talk to a human" at bounding box center [912, 209] width 95 height 16
click at [846, 210] on div at bounding box center [850, 216] width 13 height 13
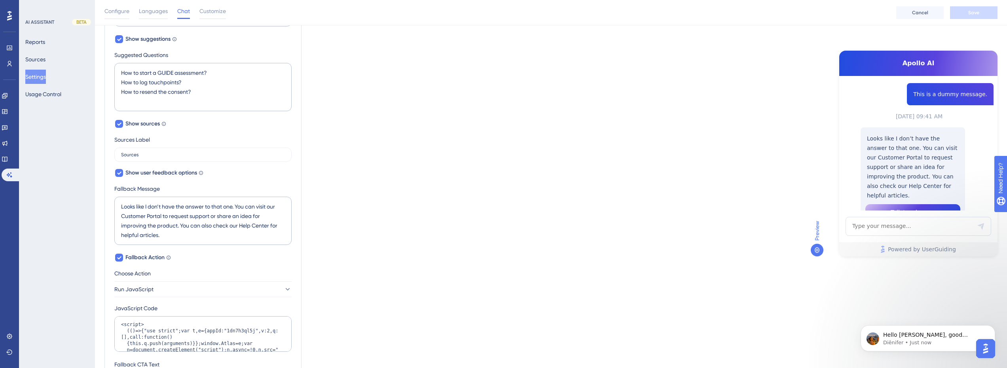
scroll to position [237, 0]
click at [165, 289] on button "Run JavaScript" at bounding box center [202, 289] width 177 height 16
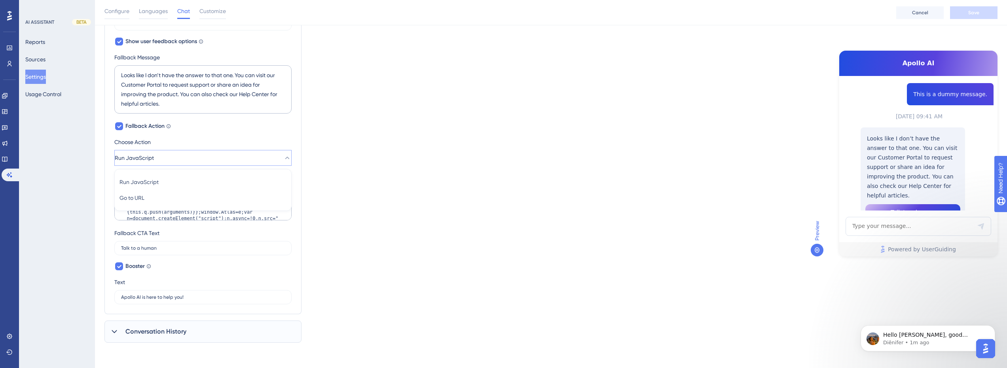
click at [181, 156] on button "Run JavaScript" at bounding box center [202, 158] width 177 height 16
click at [918, 336] on p "Hello Matheus, good afternoon! Could you send me a screenshot of the error?" at bounding box center [934, 335] width 102 height 8
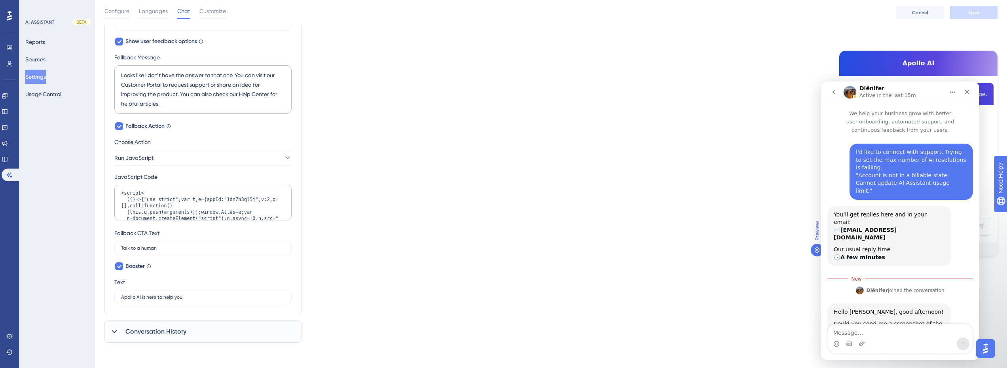
scroll to position [1, 0]
click at [990, 350] on img "Open AI Assistant Launcher" at bounding box center [985, 348] width 14 height 14
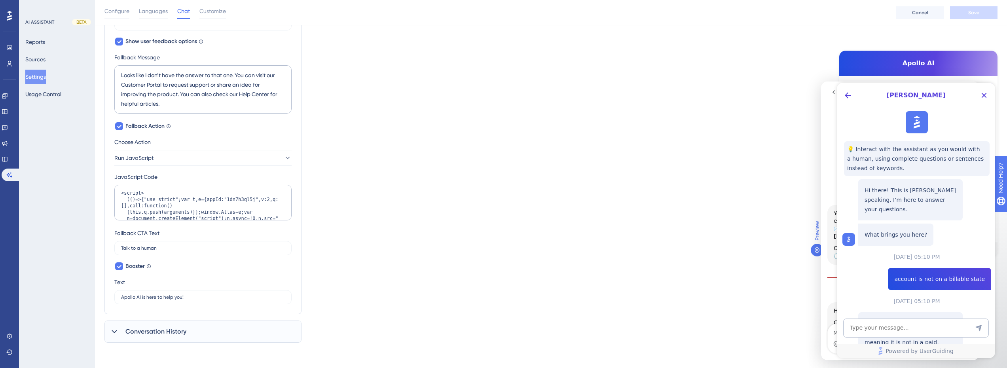
scroll to position [0, 0]
click at [984, 98] on icon "Close Button" at bounding box center [983, 95] width 9 height 9
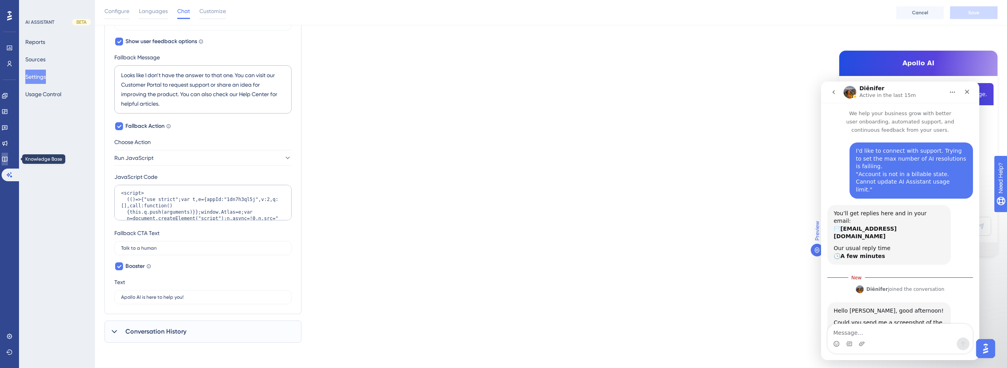
click at [7, 160] on icon at bounding box center [5, 159] width 6 height 6
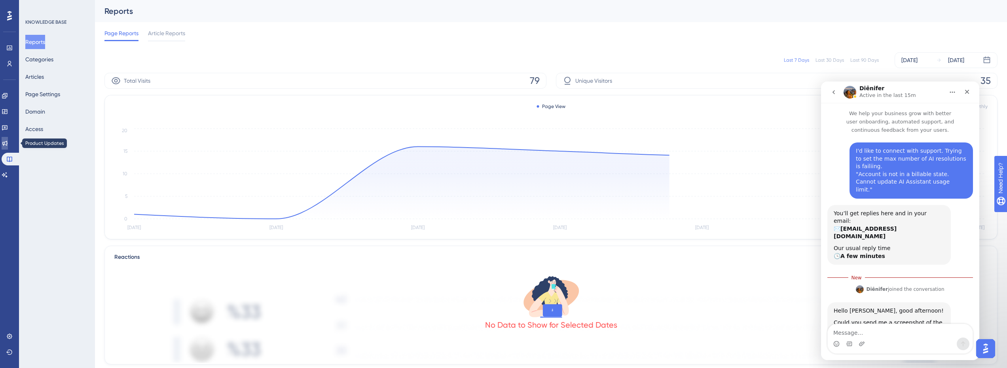
click at [8, 142] on icon at bounding box center [4, 143] width 5 height 5
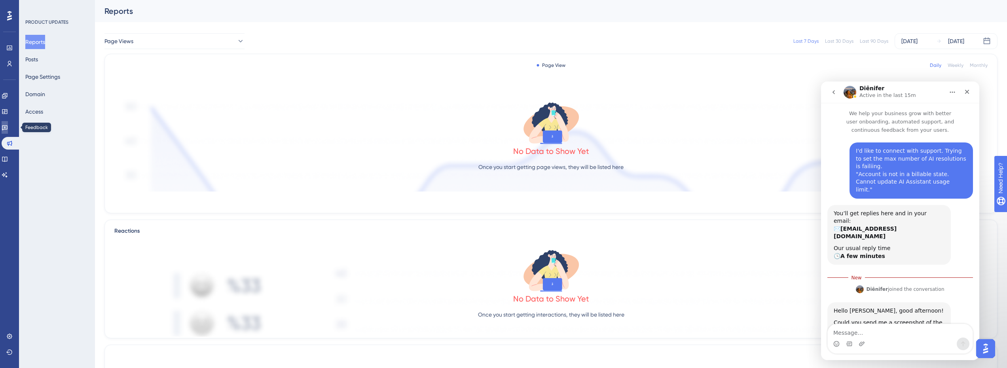
click at [8, 127] on icon at bounding box center [5, 127] width 6 height 6
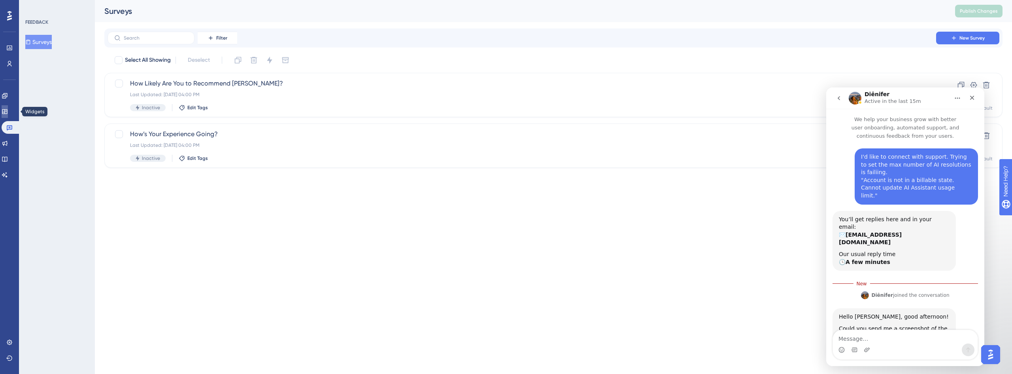
click at [8, 110] on icon at bounding box center [5, 111] width 6 height 6
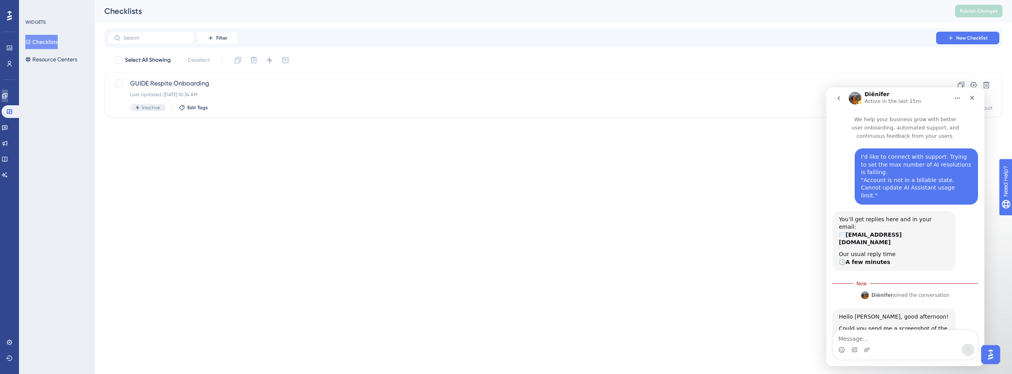
click at [8, 101] on link at bounding box center [5, 95] width 6 height 13
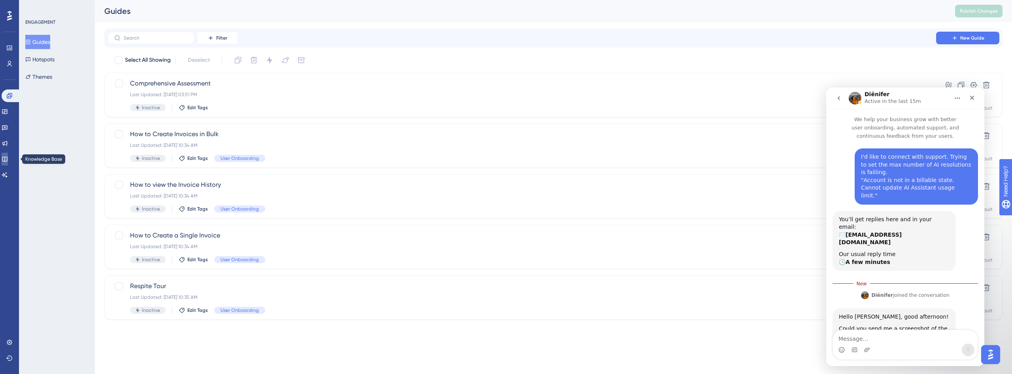
click at [7, 162] on icon at bounding box center [5, 159] width 6 height 6
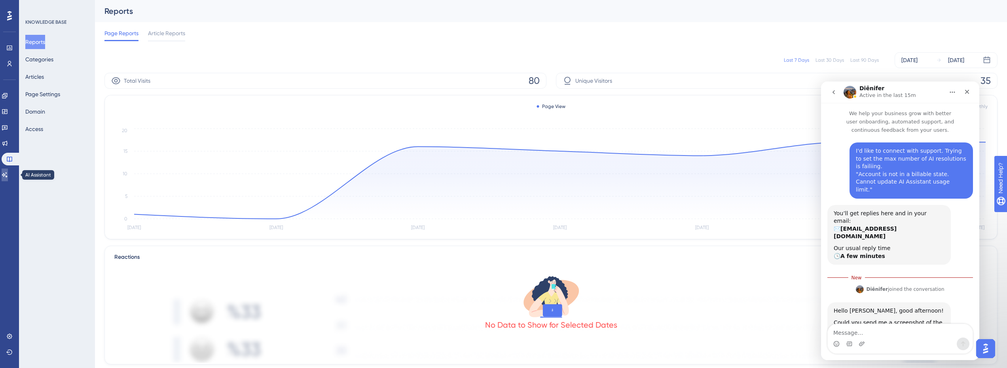
click at [8, 175] on icon at bounding box center [5, 175] width 6 height 6
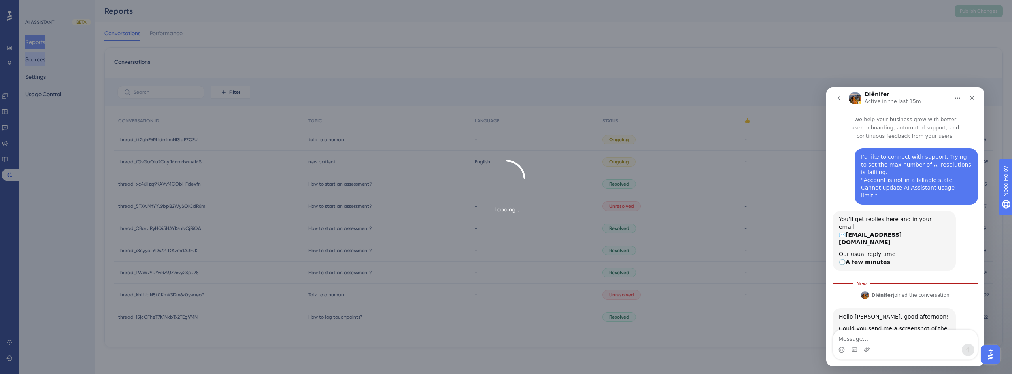
drag, startPoint x: 51, startPoint y: 58, endPoint x: 40, endPoint y: 61, distance: 10.9
click at [44, 60] on button "Sources" at bounding box center [35, 59] width 20 height 14
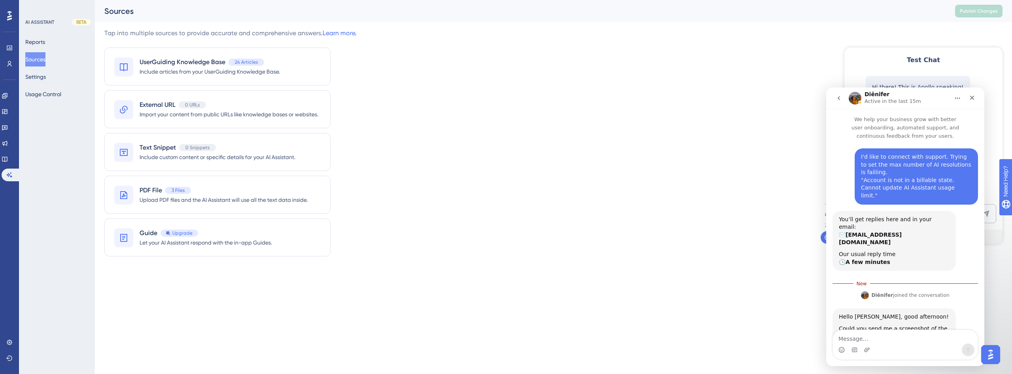
click at [40, 61] on button "Sources" at bounding box center [35, 59] width 20 height 14
click at [47, 95] on button "Usage Control" at bounding box center [43, 94] width 36 height 14
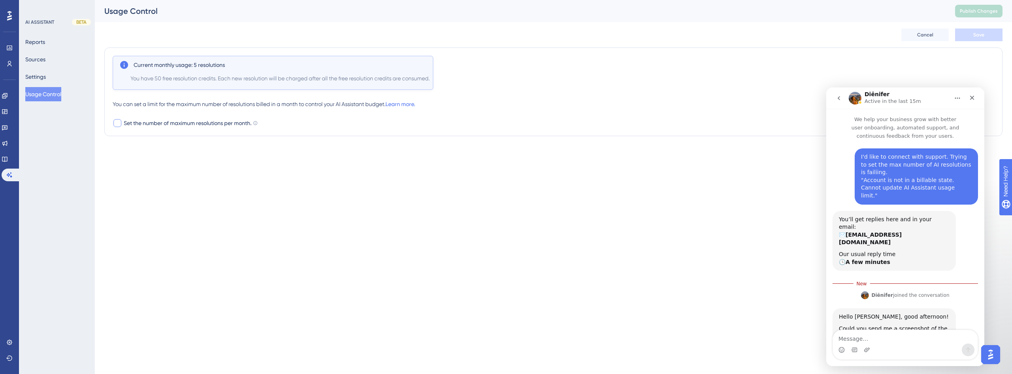
click at [117, 122] on div at bounding box center [118, 123] width 8 height 8
checkbox input "true"
click at [985, 34] on button "Save" at bounding box center [979, 34] width 47 height 13
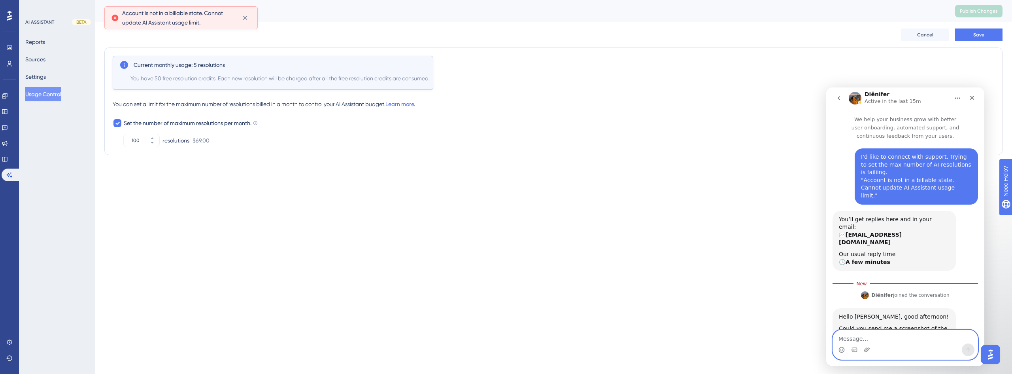
click at [846, 343] on textarea "Message…" at bounding box center [905, 336] width 145 height 13
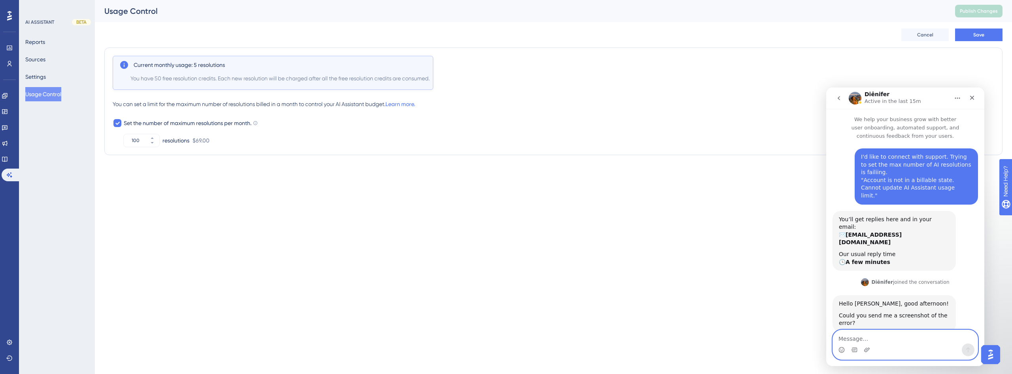
scroll to position [50, 0]
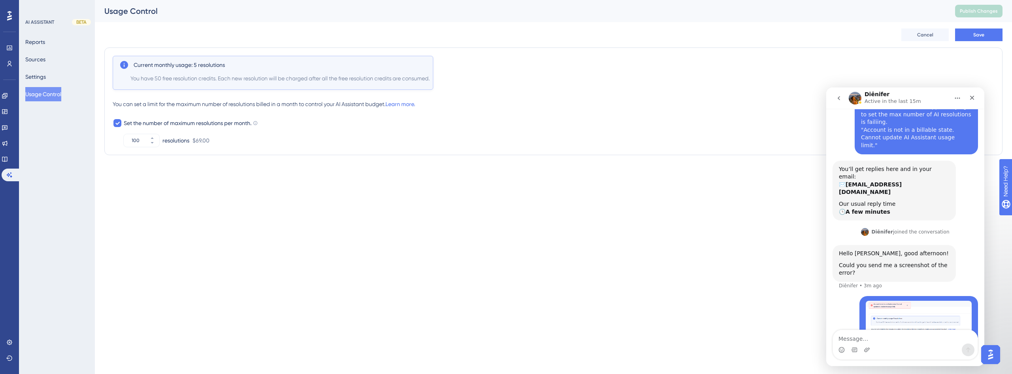
click at [831, 273] on div "I'd like to connect with support. Trying to set the max number of AI resolution…" at bounding box center [906, 225] width 158 height 272
click at [884, 303] on img "Matheus says…" at bounding box center [919, 324] width 106 height 46
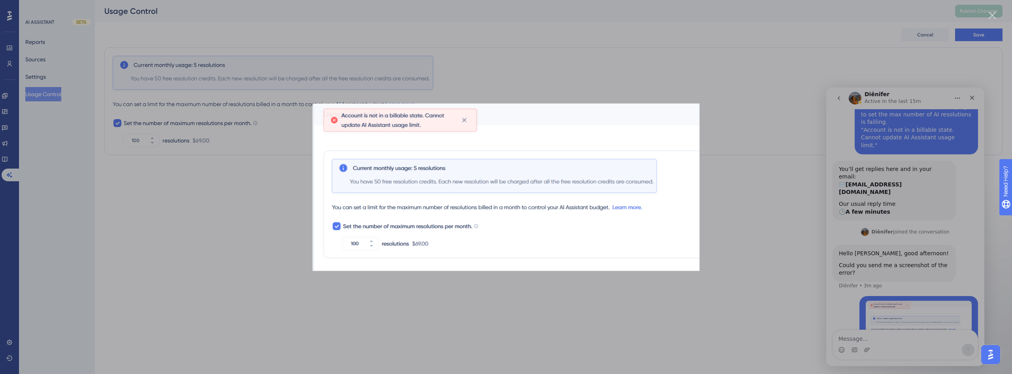
click at [746, 225] on div "Intercom messenger" at bounding box center [506, 187] width 1012 height 374
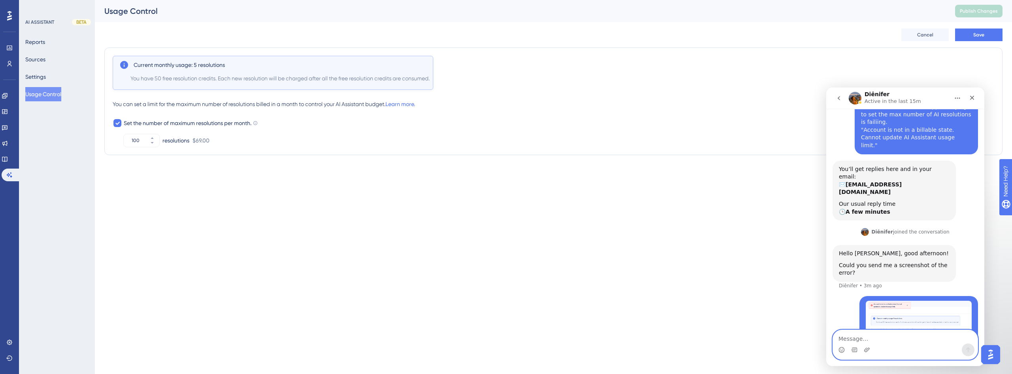
click at [846, 340] on textarea "Message…" at bounding box center [905, 336] width 145 height 13
type textarea "I"
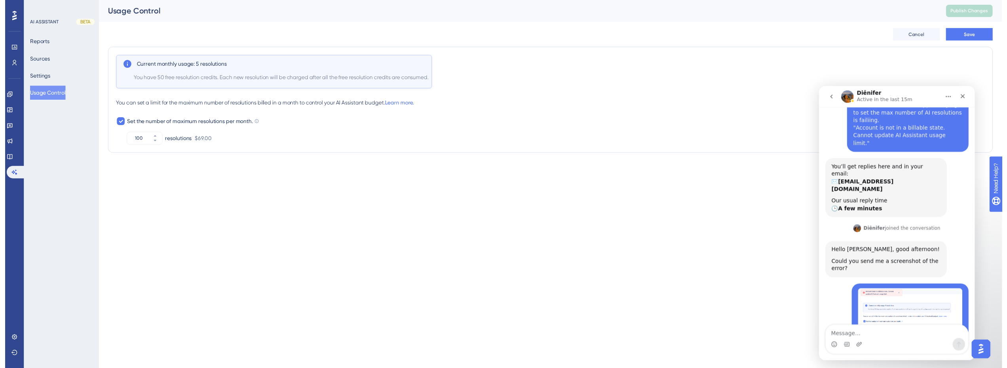
scroll to position [74, 0]
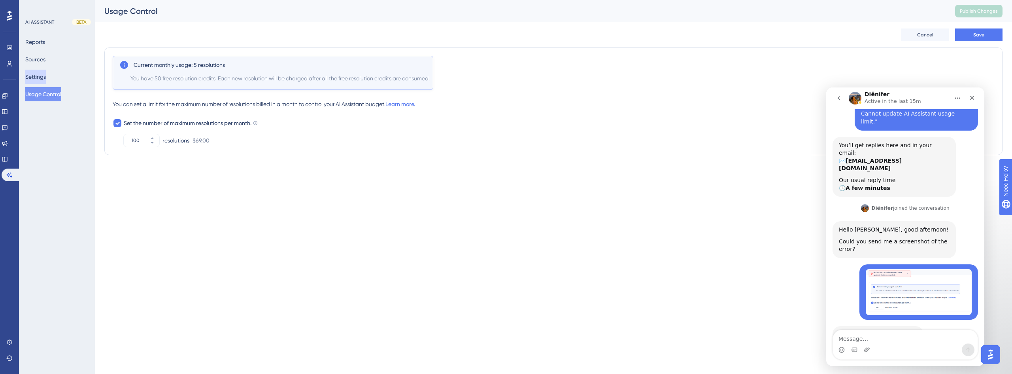
click at [46, 71] on button "Settings" at bounding box center [35, 77] width 21 height 14
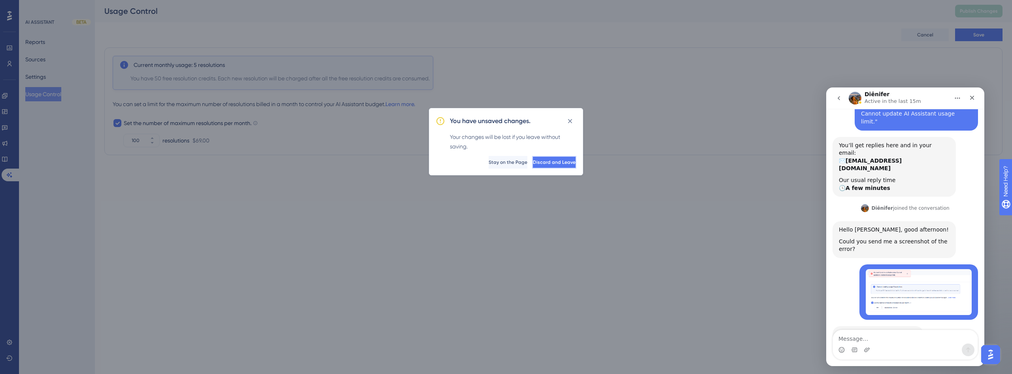
click at [547, 167] on button "Discard and Leave" at bounding box center [554, 162] width 44 height 13
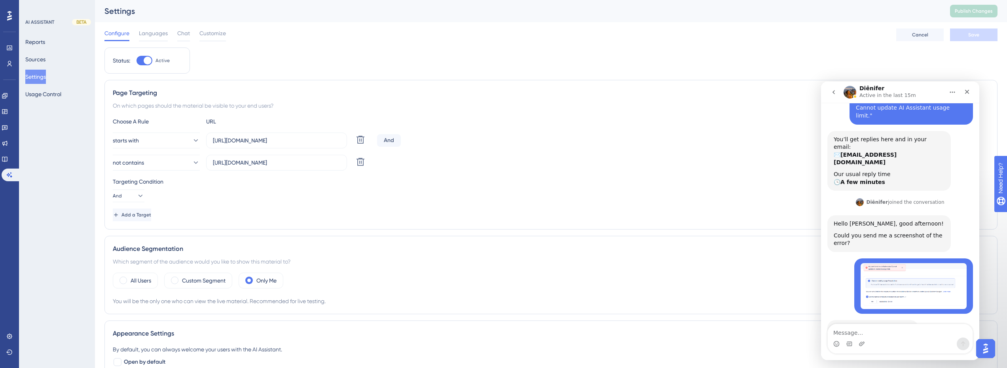
click at [191, 36] on div "Configure Languages Chat Customize" at bounding box center [164, 34] width 121 height 13
click at [184, 36] on span "Chat" at bounding box center [183, 32] width 13 height 9
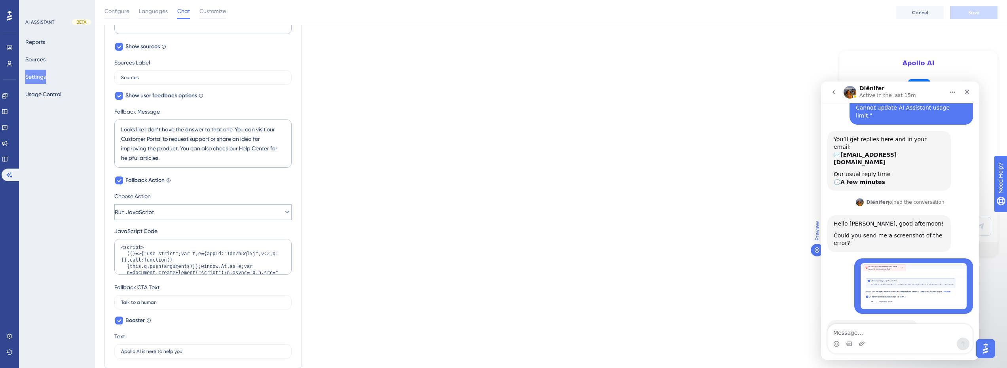
scroll to position [316, 0]
click at [183, 256] on textarea "<script> (()=>{"use strict";var t,e={appId:"1dn7h3ql5j",v:2,q:[],call:function(…" at bounding box center [202, 255] width 177 height 36
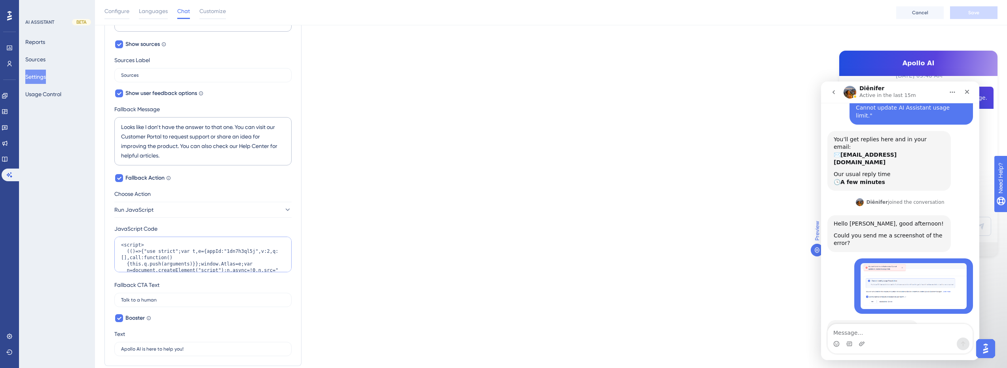
scroll to position [277, 0]
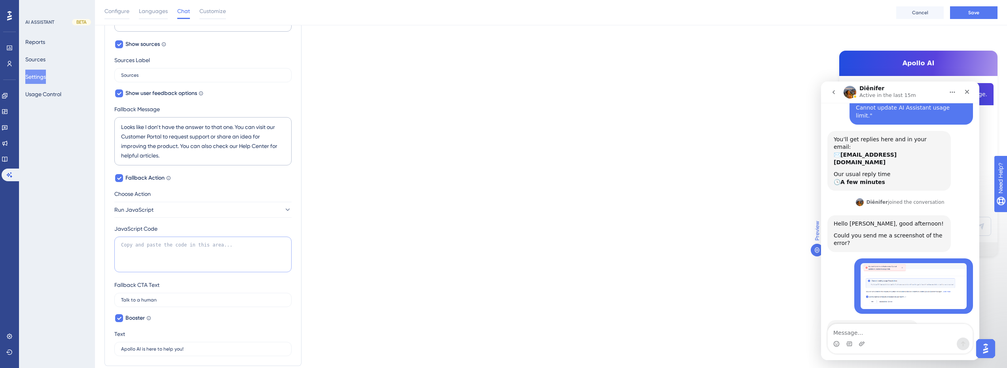
paste textarea "window.openAtlasChat();"
type textarea "window.openAtlasChat();"
click at [352, 230] on div "Which language version do you want to edit? English Chat Widget AI Assistant Na…" at bounding box center [550, 64] width 893 height 660
click at [191, 248] on textarea "window.openAtlasChat();" at bounding box center [202, 255] width 177 height 36
click at [984, 13] on button "Save" at bounding box center [973, 12] width 47 height 13
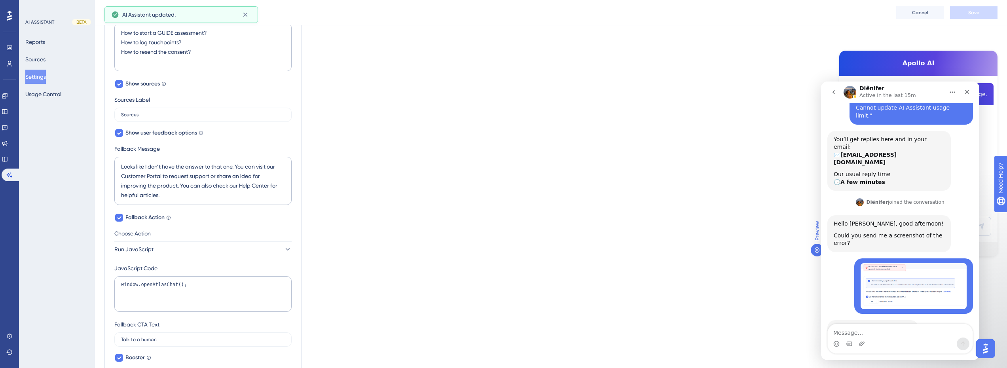
scroll to position [198, 0]
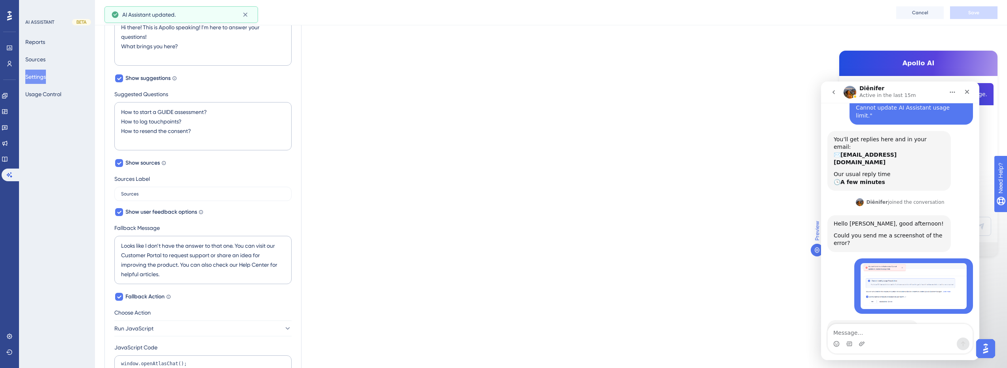
click at [44, 75] on button "Settings" at bounding box center [35, 77] width 21 height 14
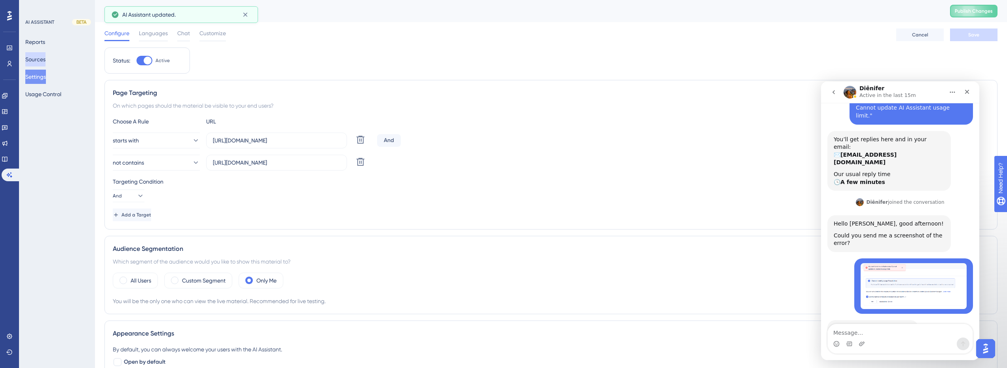
click at [41, 58] on button "Sources" at bounding box center [35, 59] width 20 height 14
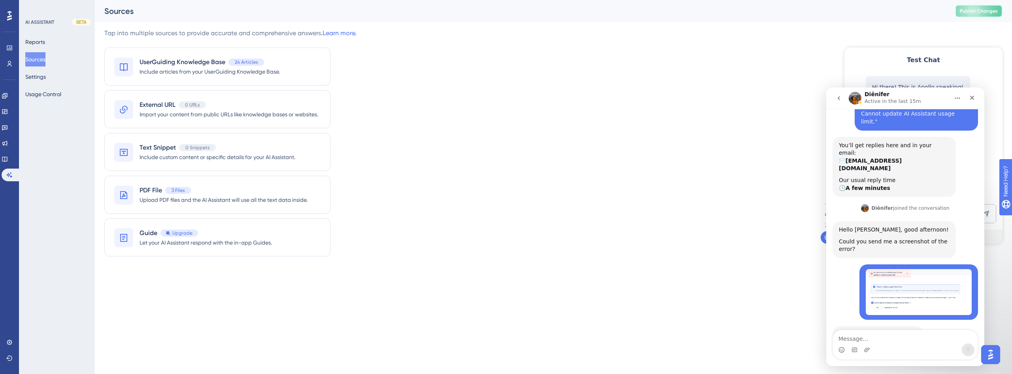
click at [986, 12] on button "Publish Changes" at bounding box center [979, 11] width 47 height 13
click at [751, 91] on div "Tap into multiple sources to provide accurate and comprehensive answers. Learn …" at bounding box center [553, 146] width 899 height 237
click at [946, 55] on div "Test Chat" at bounding box center [924, 59] width 158 height 25
click at [973, 97] on icon "Close" at bounding box center [972, 98] width 6 height 6
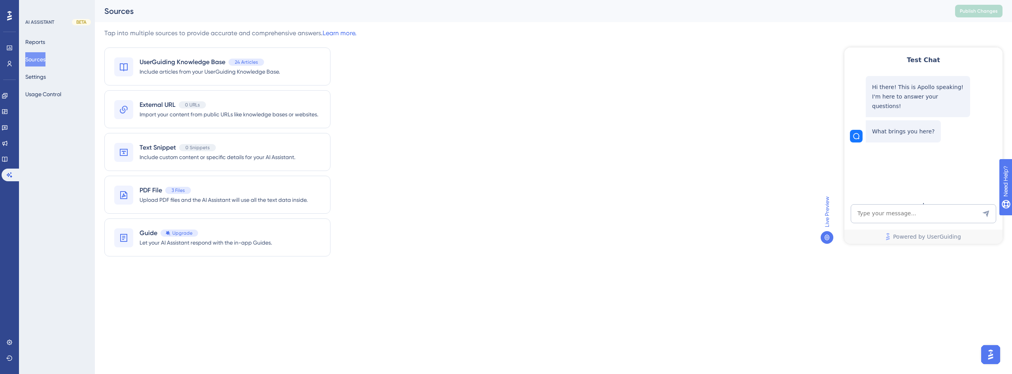
click at [903, 215] on textarea "AI Assistant Text Input" at bounding box center [924, 213] width 146 height 19
type textarea "t"
click at [994, 356] on img "Open AI Assistant Launcher" at bounding box center [991, 354] width 14 height 14
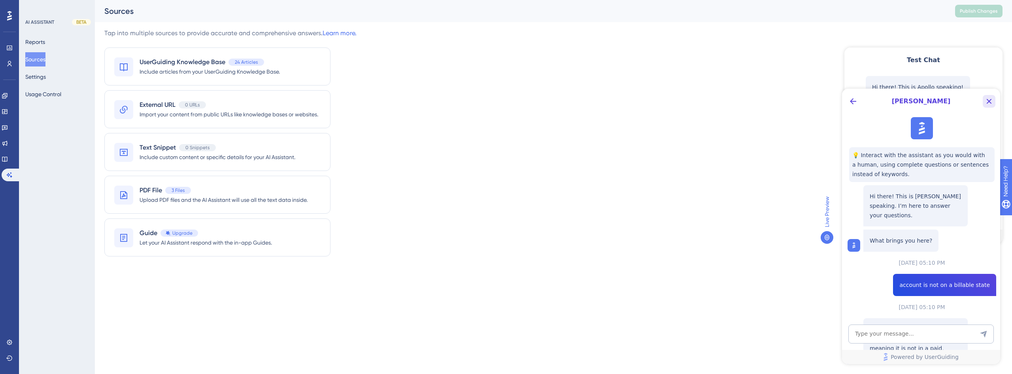
click at [993, 102] on icon "Close Button" at bounding box center [989, 101] width 9 height 9
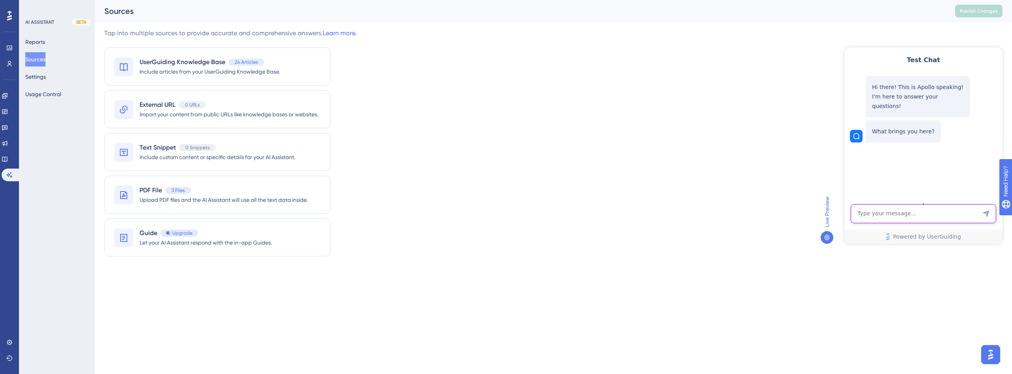
click at [893, 217] on textarea "AI Assistant Text Input" at bounding box center [924, 213] width 146 height 19
type textarea "Talk to a human"
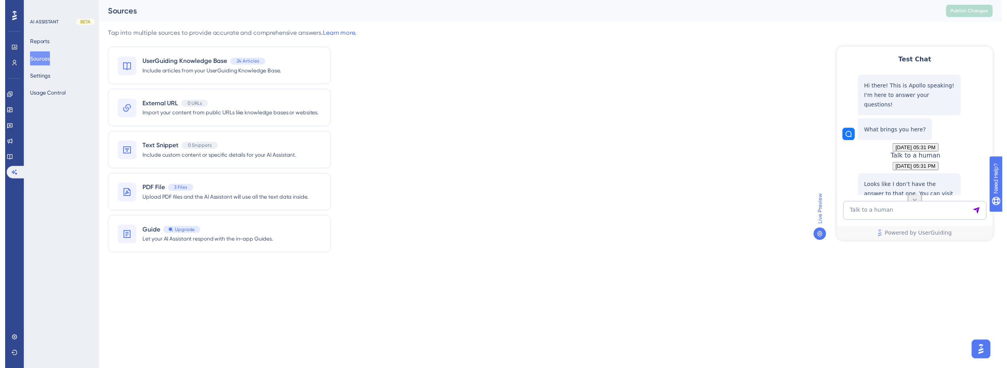
scroll to position [94, 0]
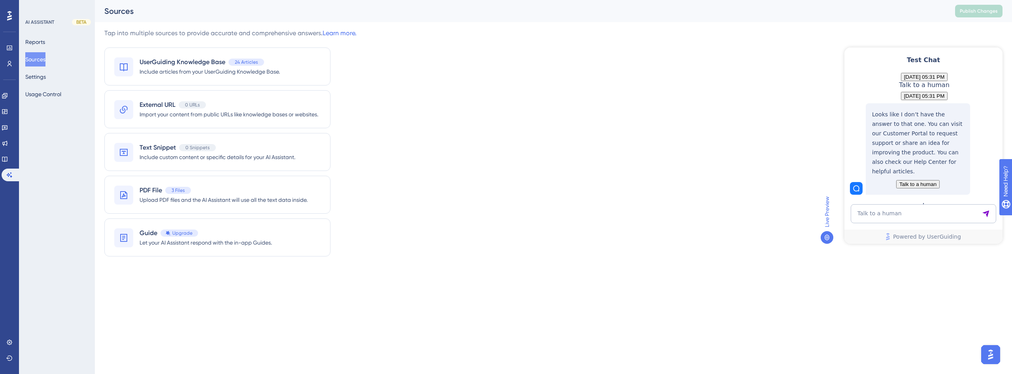
click at [931, 181] on span "Talk to a human" at bounding box center [918, 184] width 37 height 6
click at [55, 96] on button "Usage Control" at bounding box center [43, 94] width 36 height 14
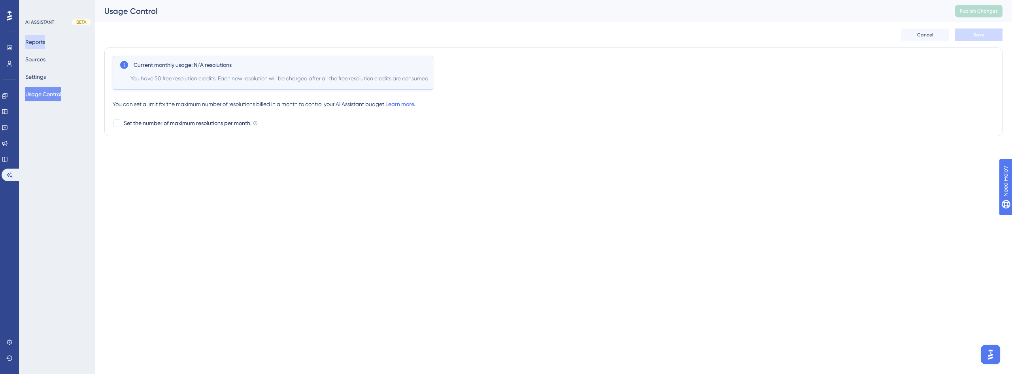
click at [45, 40] on button "Reports" at bounding box center [35, 42] width 20 height 14
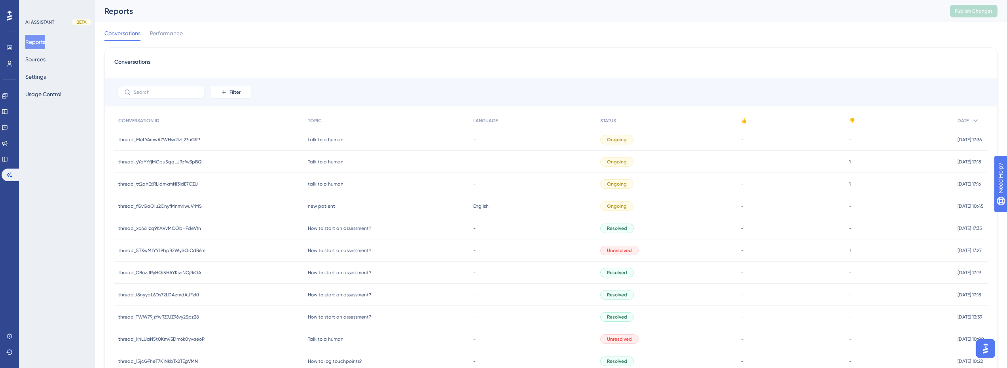
click at [54, 53] on div "Reports Sources Settings Usage Control" at bounding box center [57, 68] width 64 height 66
click at [42, 76] on button "Settings" at bounding box center [35, 77] width 21 height 14
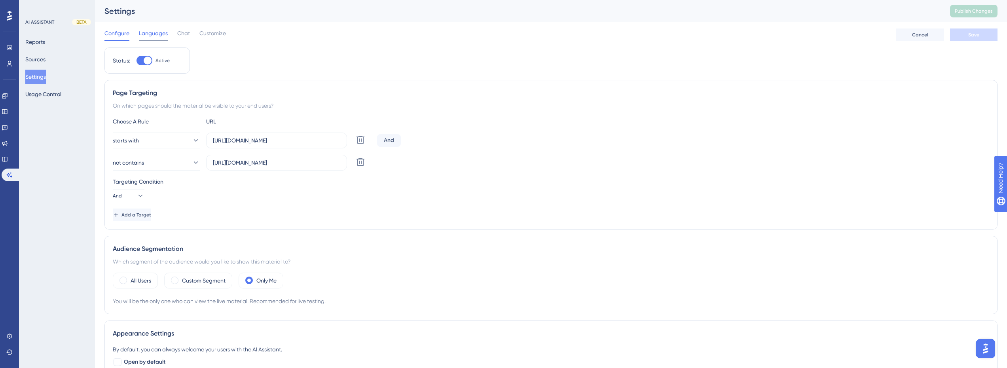
click at [166, 34] on span "Languages" at bounding box center [153, 32] width 29 height 9
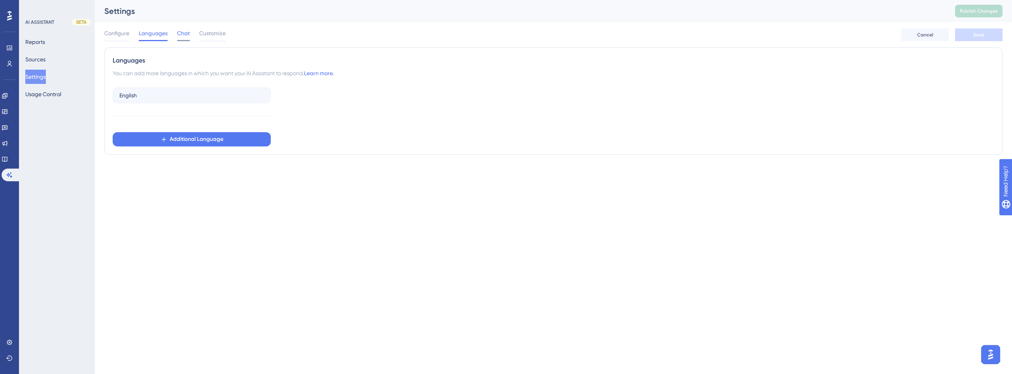
click at [188, 34] on span "Chat" at bounding box center [183, 32] width 13 height 9
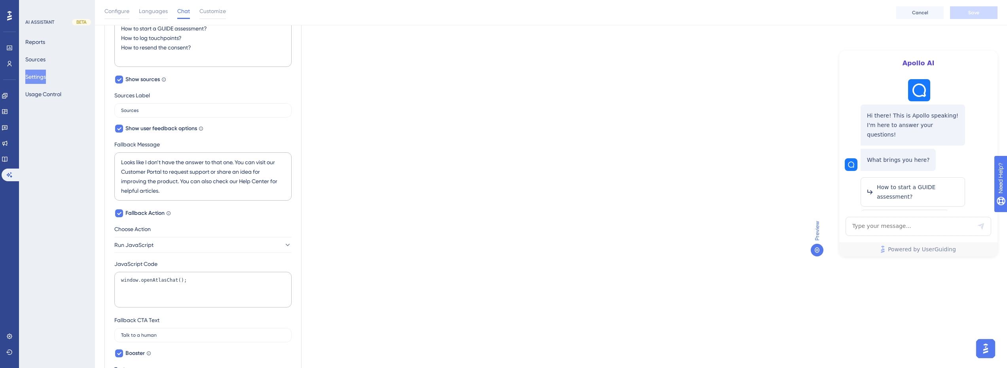
scroll to position [368, 0]
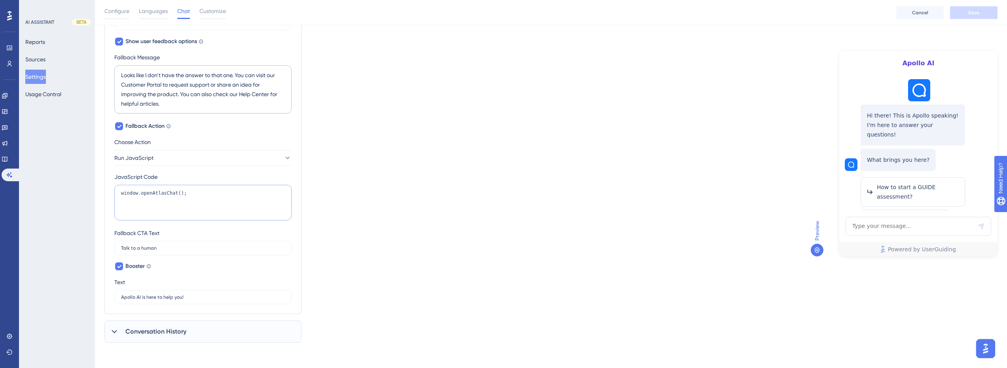
click at [204, 192] on textarea "window.openAtlasChat();" at bounding box center [202, 203] width 177 height 36
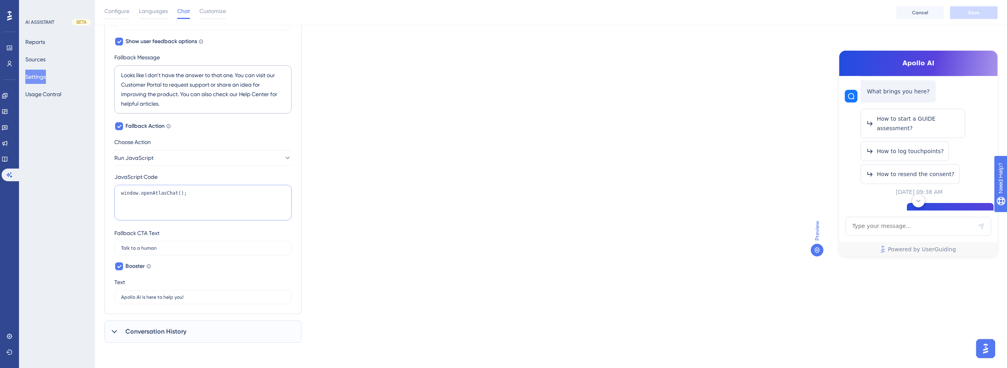
click at [204, 192] on textarea "window.openAtlasChat();" at bounding box center [202, 203] width 177 height 36
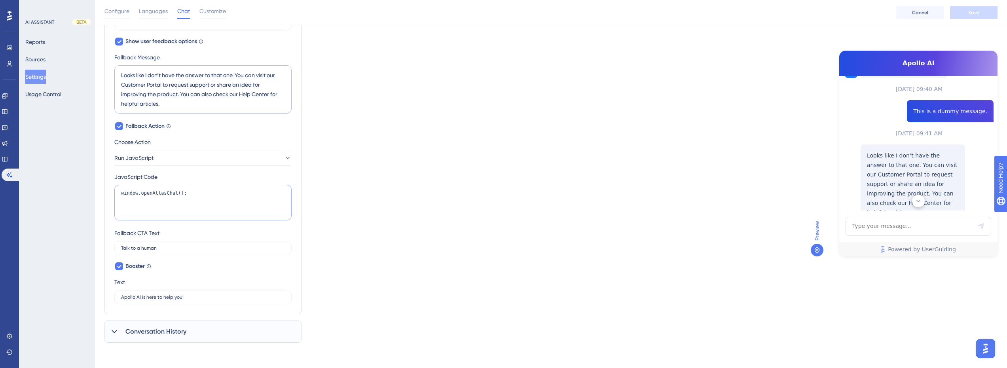
click at [204, 192] on textarea "window.openAtlasChat();" at bounding box center [202, 203] width 177 height 36
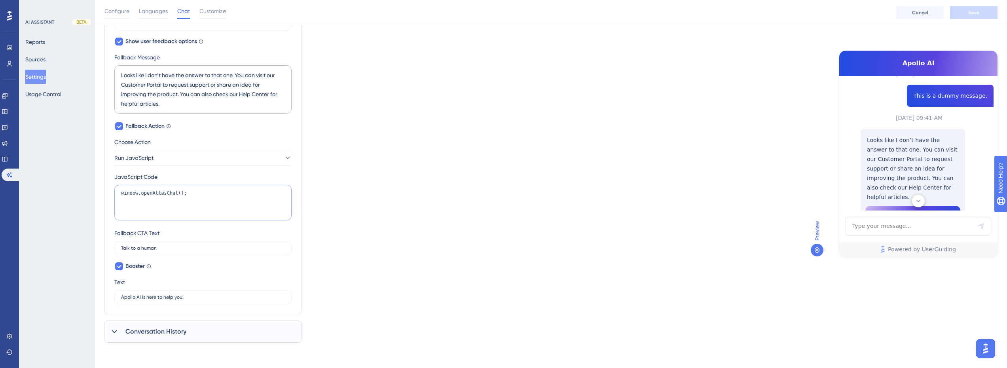
scroll to position [277, 0]
paste textarea "Atlas.chat.openWindow();"
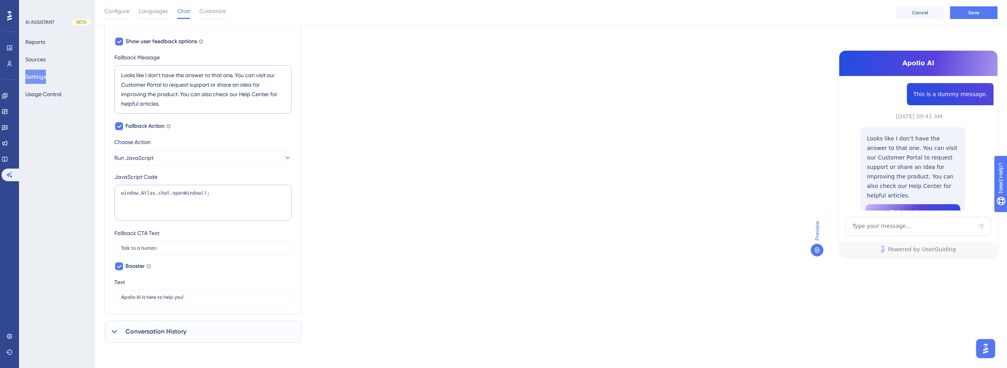
click at [348, 185] on div "Which language version do you want to edit? English Chat Widget AI Assistant Na…" at bounding box center [550, 12] width 893 height 660
click at [221, 199] on textarea "window.Atlas.chat.openWindow();" at bounding box center [202, 203] width 177 height 36
click at [454, 190] on div "Which language version do you want to edit? English Chat Widget AI Assistant Na…" at bounding box center [550, 12] width 893 height 660
click at [193, 198] on textarea "window.openAtlasChat();" at bounding box center [202, 203] width 177 height 36
drag, startPoint x: 207, startPoint y: 192, endPoint x: 103, endPoint y: 191, distance: 104.0
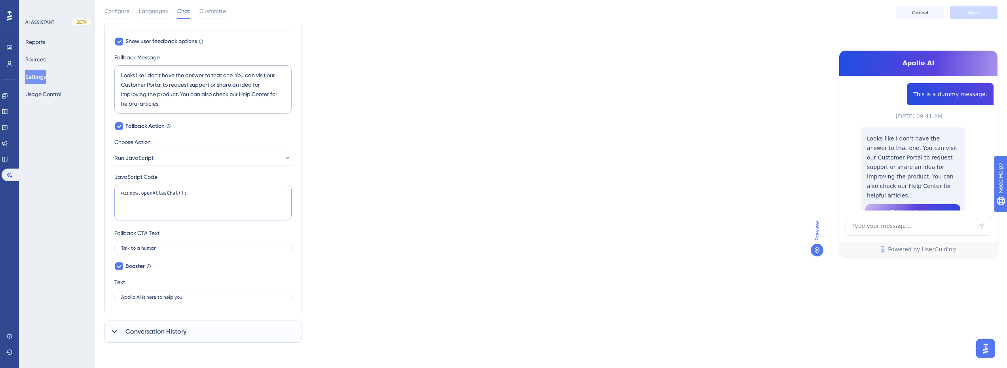
type textarea "window.openAtlasChat();"
click at [196, 195] on textarea "window.openAtlasChat();" at bounding box center [202, 203] width 177 height 36
drag, startPoint x: 194, startPoint y: 194, endPoint x: 85, endPoint y: 185, distance: 108.7
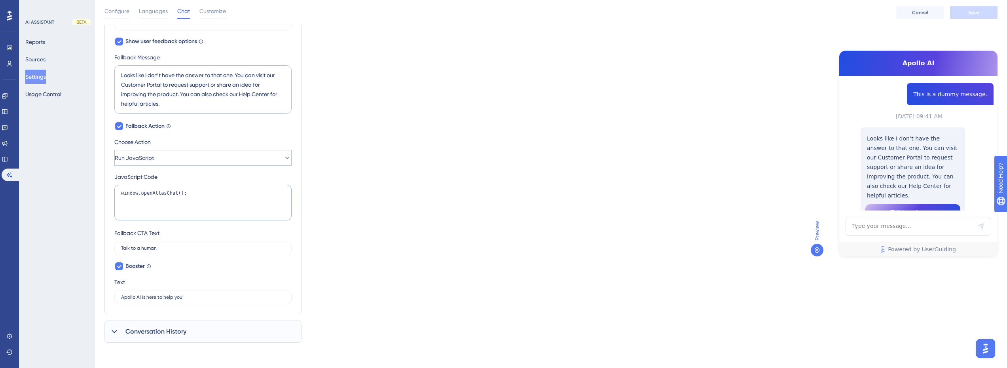
scroll to position [289, 0]
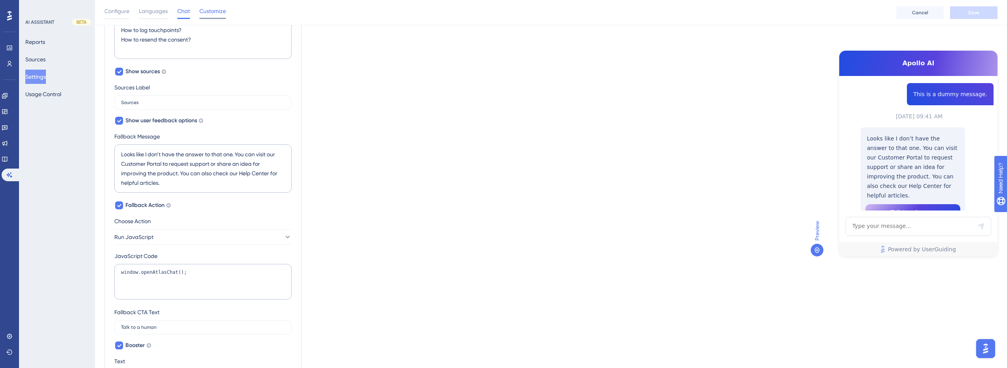
click at [214, 12] on span "Customize" at bounding box center [212, 10] width 26 height 9
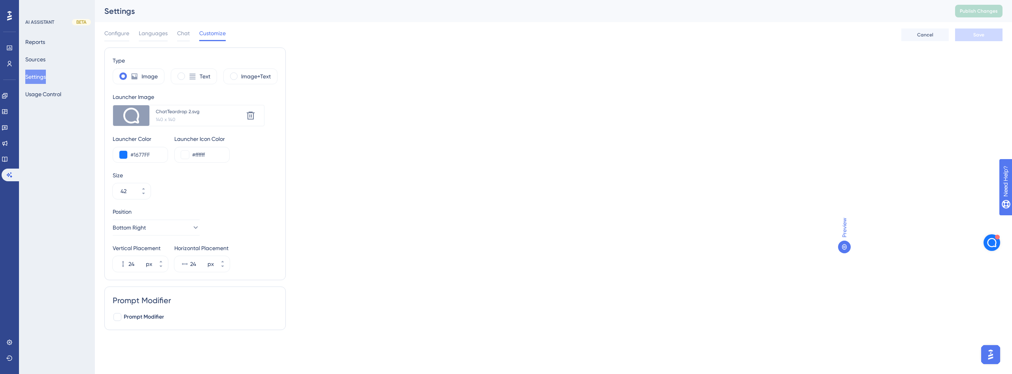
click at [116, 11] on div "Settings" at bounding box center [519, 11] width 831 height 11
click at [123, 34] on span "Configure" at bounding box center [116, 32] width 25 height 9
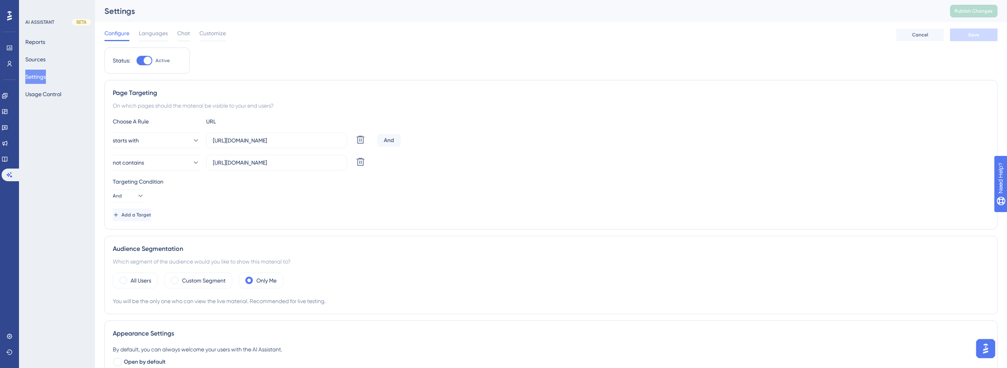
click at [191, 36] on div "Configure Languages Chat Customize" at bounding box center [164, 34] width 121 height 13
click at [187, 35] on span "Chat" at bounding box center [183, 32] width 13 height 9
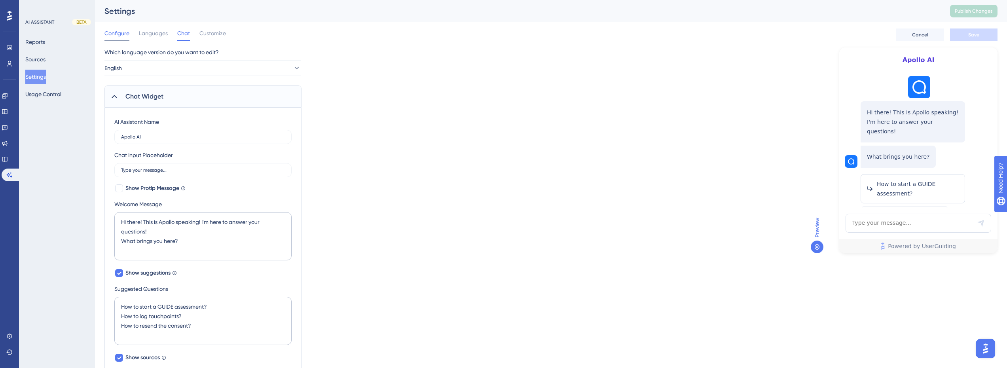
click at [112, 37] on span "Configure" at bounding box center [116, 32] width 25 height 9
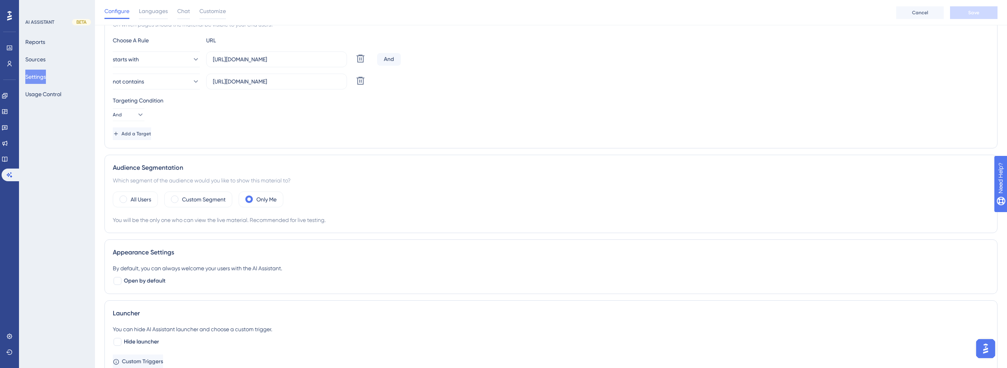
scroll to position [192, 0]
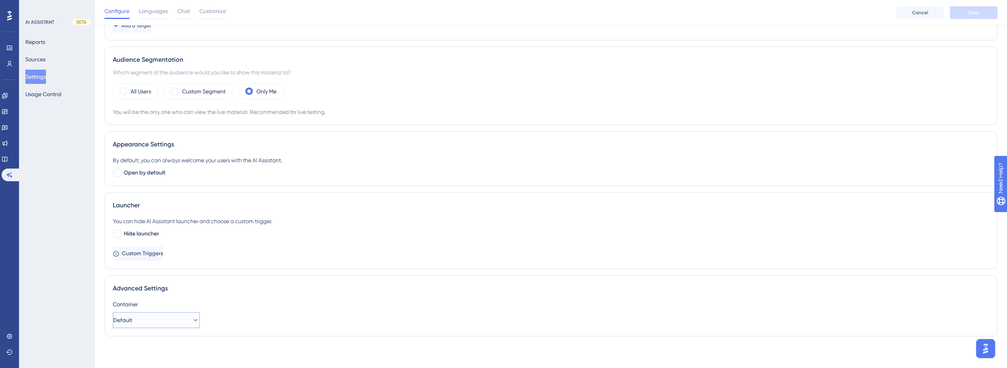
click at [172, 319] on button "Default" at bounding box center [156, 320] width 87 height 16
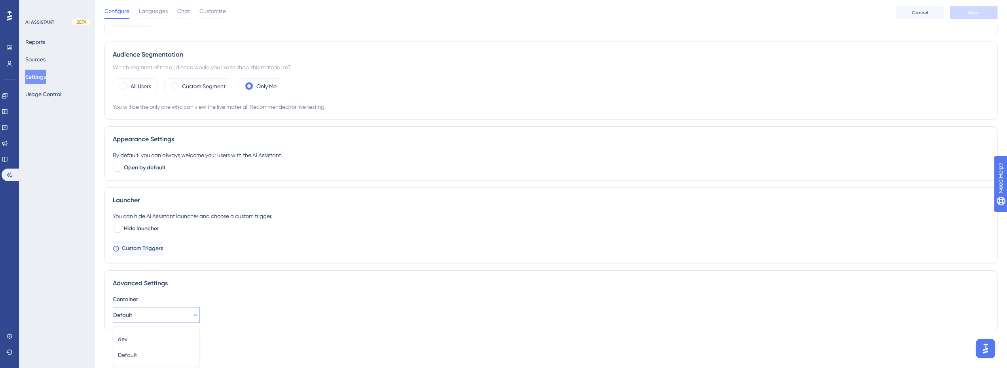
click at [174, 307] on button "Default" at bounding box center [156, 315] width 87 height 16
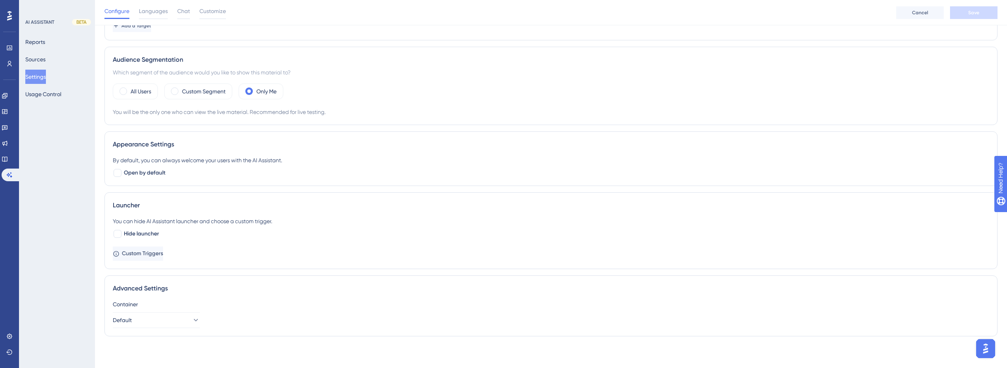
click at [126, 305] on div "Container" at bounding box center [551, 303] width 876 height 9
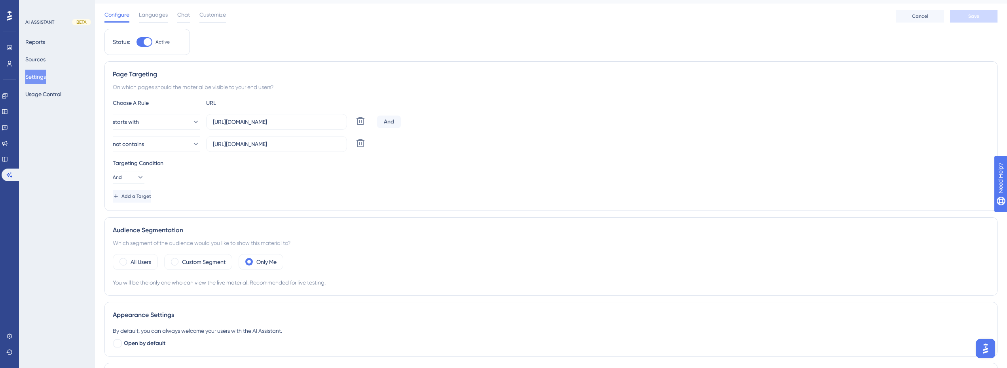
scroll to position [0, 0]
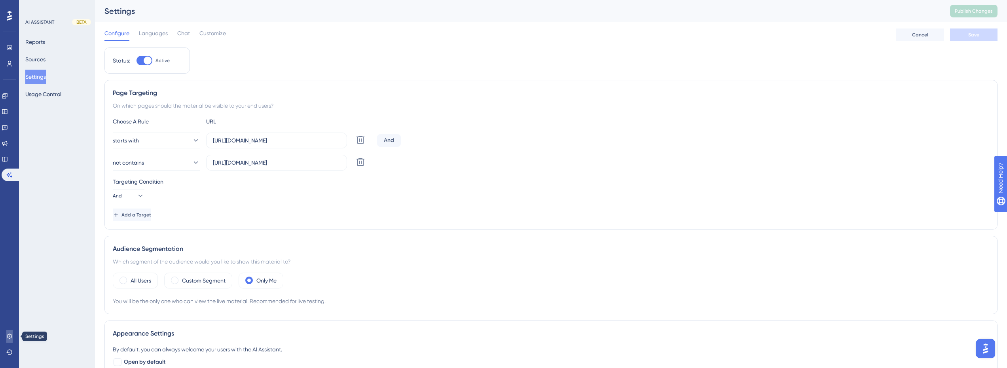
click at [6, 336] on link at bounding box center [9, 336] width 6 height 13
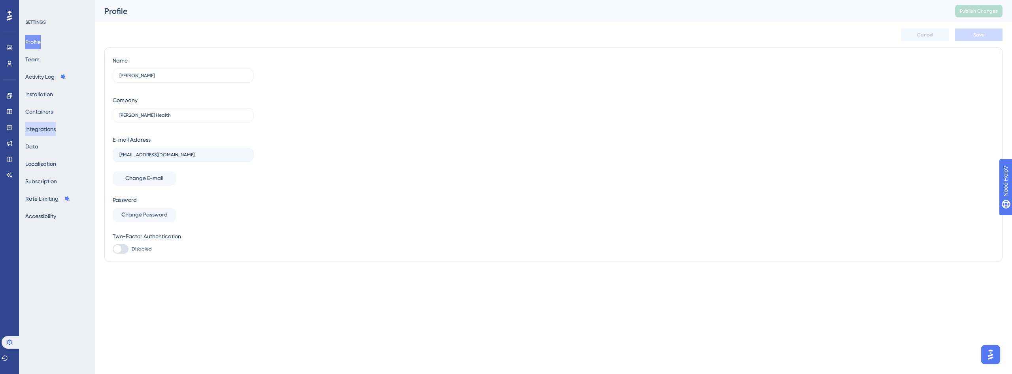
click at [49, 127] on button "Integrations" at bounding box center [40, 129] width 30 height 14
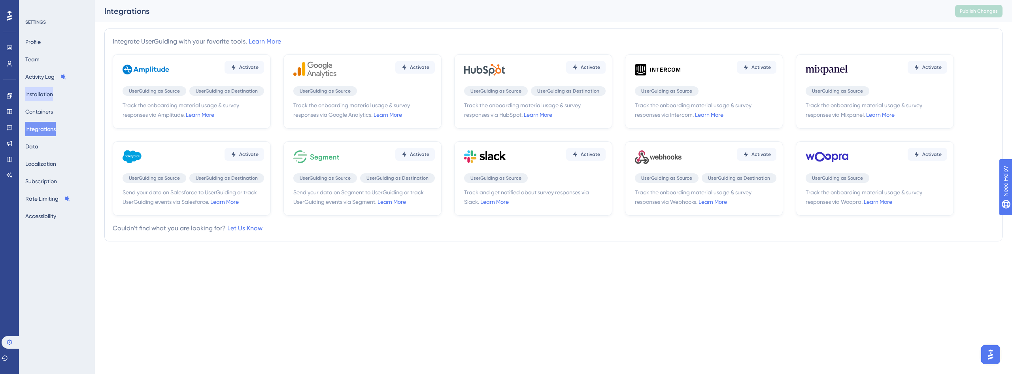
click at [53, 99] on button "Installation" at bounding box center [39, 94] width 28 height 14
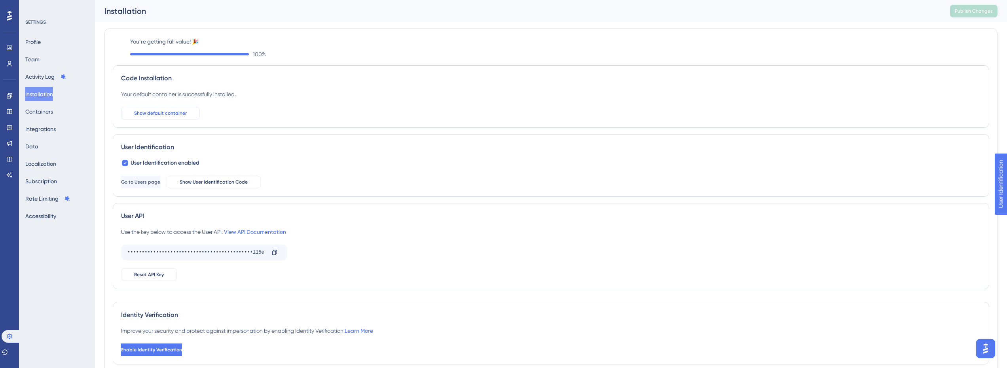
click at [182, 113] on span "Show default container" at bounding box center [160, 113] width 53 height 6
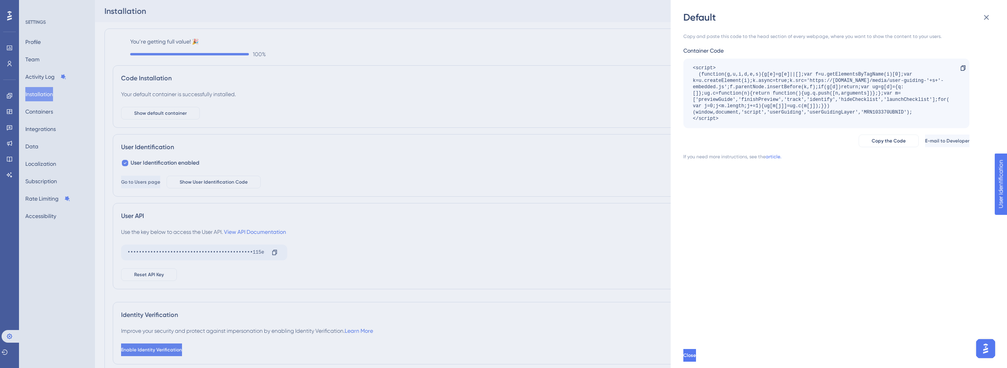
click at [419, 238] on div "Default Copy and paste this code to the head section of every webpage, where yo…" at bounding box center [503, 184] width 1007 height 368
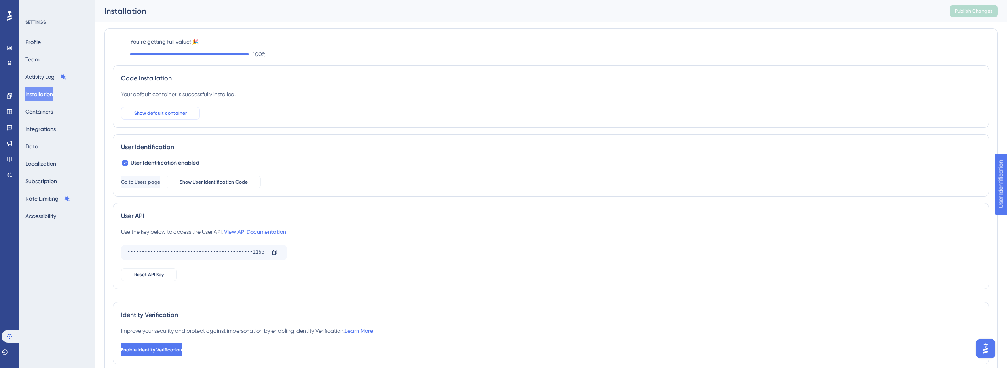
click at [172, 114] on span "Show default container" at bounding box center [160, 113] width 53 height 6
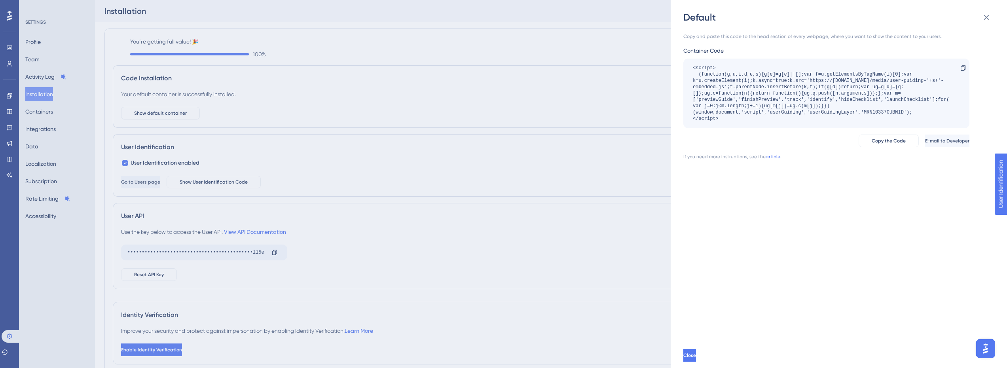
click at [767, 156] on link "article." at bounding box center [773, 156] width 16 height 6
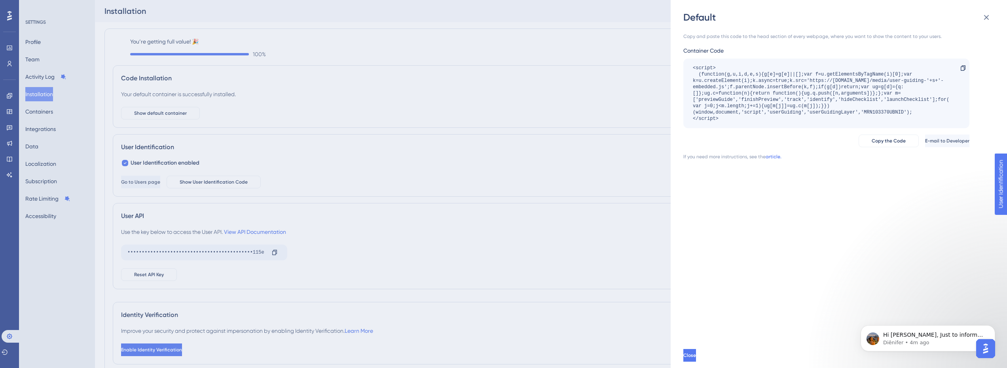
scroll to position [123, 0]
click at [920, 331] on p "Hi Matheus, Just to inform you, I will check it further on Monday and get back …" at bounding box center [934, 335] width 102 height 8
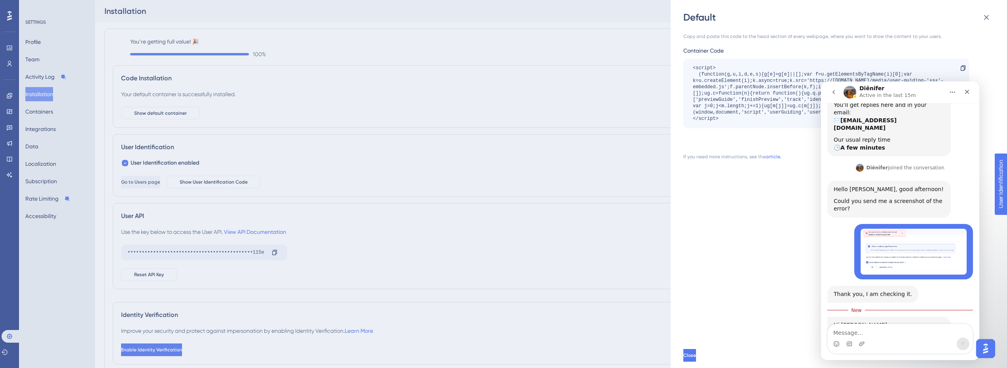
scroll to position [136, 0]
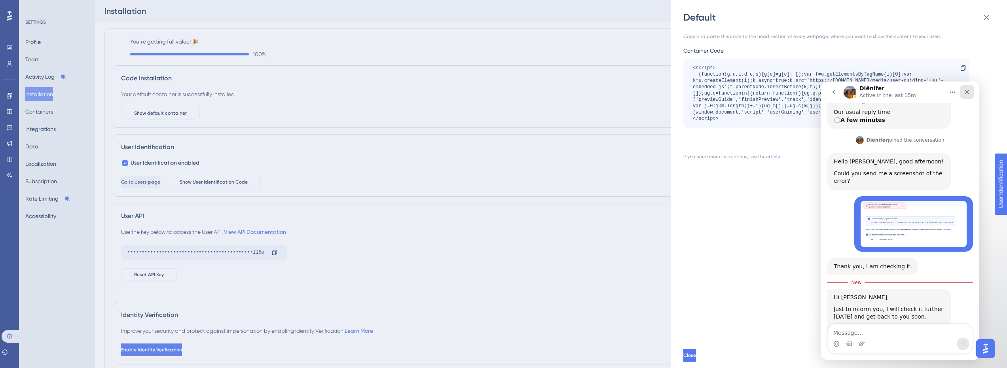
drag, startPoint x: 967, startPoint y: 93, endPoint x: 1807, endPoint y: 124, distance: 841.0
click at [967, 93] on icon "Close" at bounding box center [966, 92] width 6 height 6
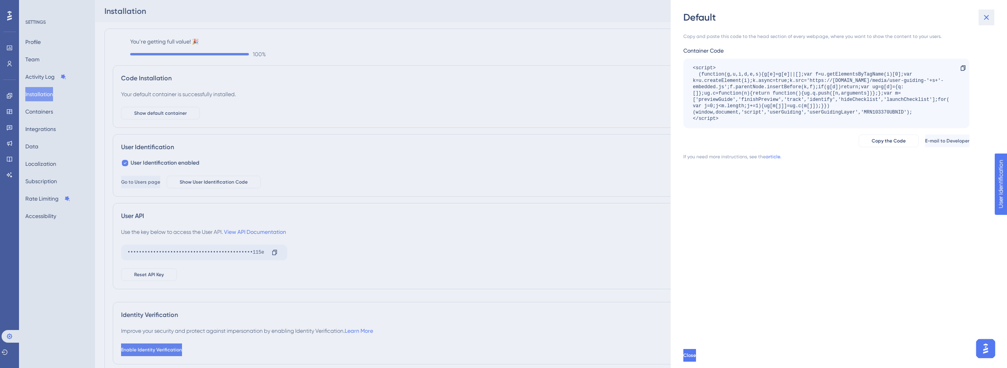
click at [986, 17] on icon at bounding box center [985, 17] width 9 height 9
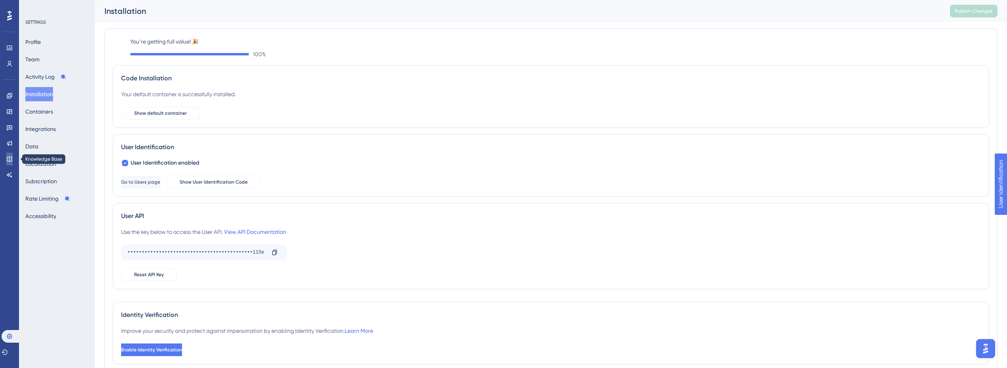
click at [8, 155] on link at bounding box center [9, 159] width 6 height 13
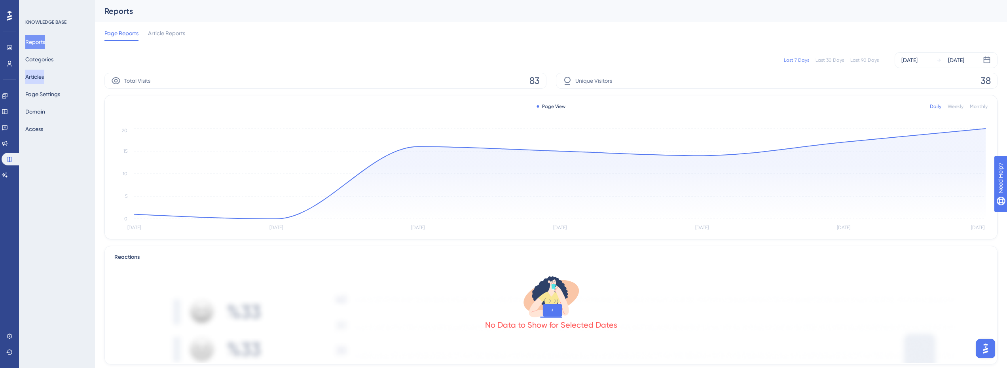
click at [39, 80] on button "Articles" at bounding box center [34, 77] width 19 height 14
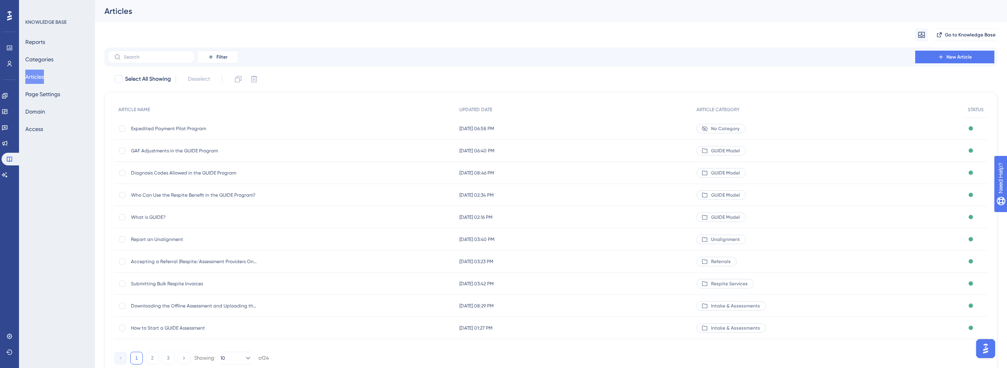
click at [164, 128] on span "Expedited Payment Pilot Program" at bounding box center [194, 128] width 127 height 6
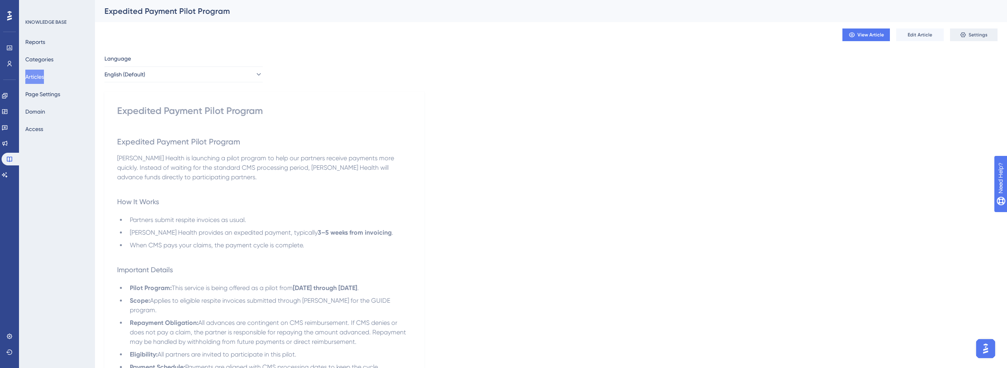
click at [973, 35] on span "Settings" at bounding box center [977, 35] width 19 height 6
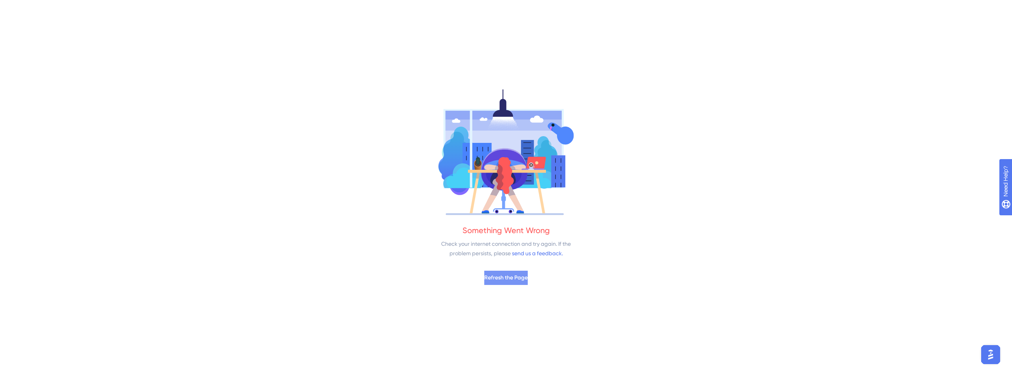
click at [484, 273] on button "Refresh the Page" at bounding box center [506, 278] width 44 height 14
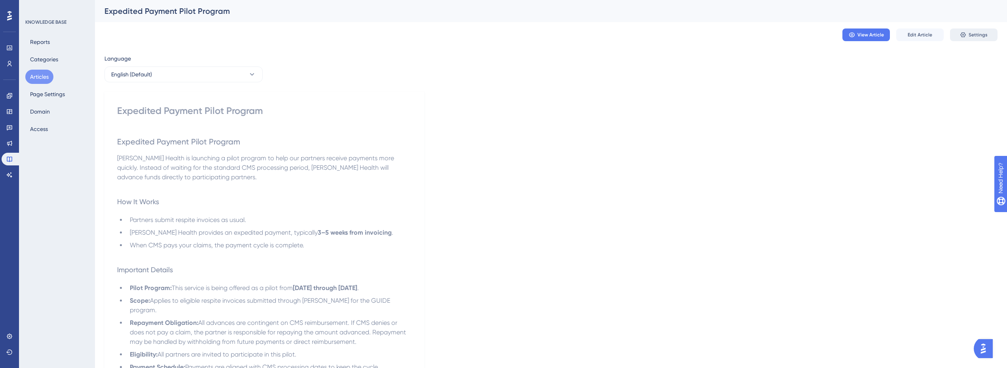
click at [968, 32] on button "Settings" at bounding box center [973, 34] width 47 height 13
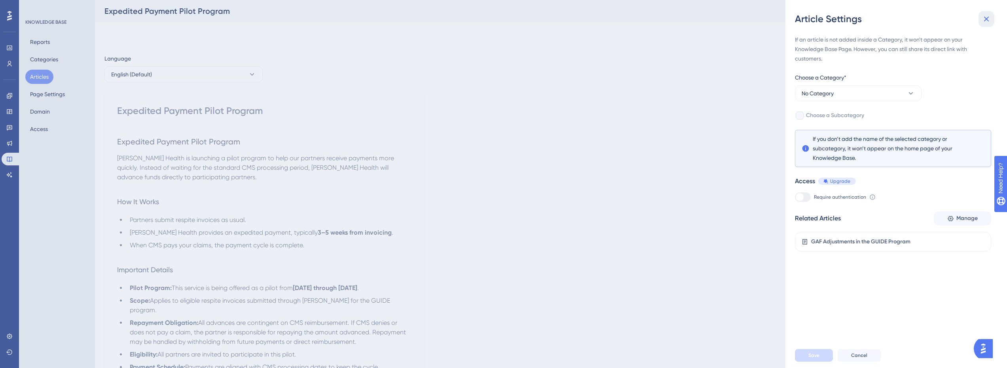
click at [982, 18] on icon at bounding box center [985, 18] width 9 height 9
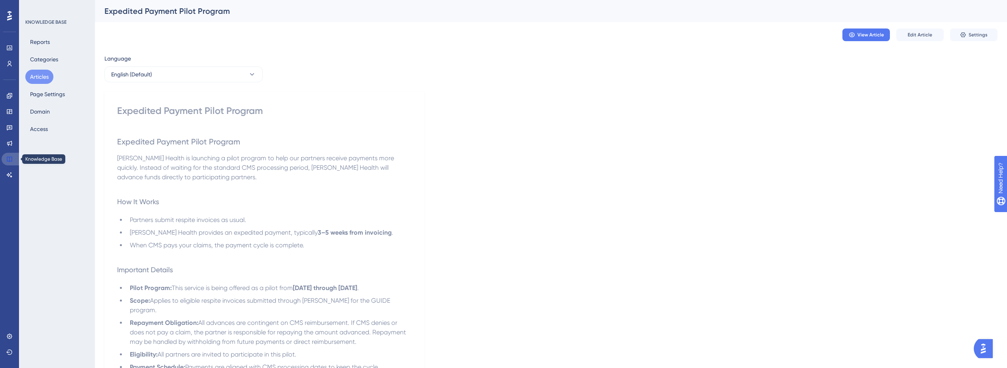
click at [15, 159] on link at bounding box center [11, 159] width 19 height 13
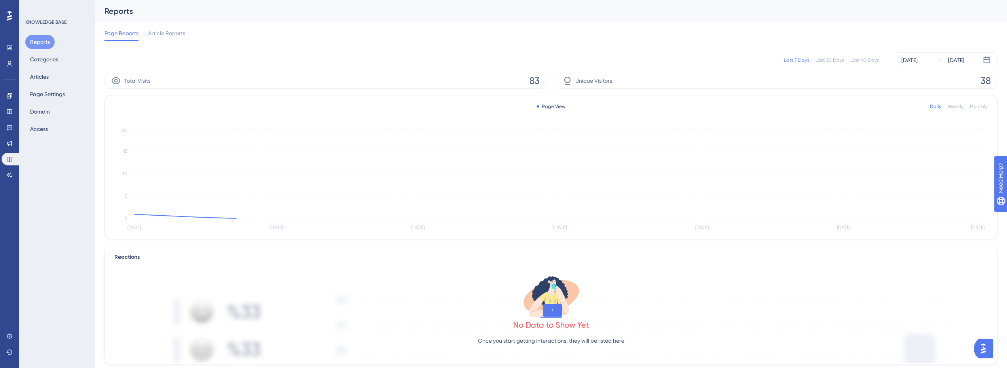
click at [56, 77] on div "Reports Categories Articles Page Settings Domain Access" at bounding box center [57, 85] width 64 height 101
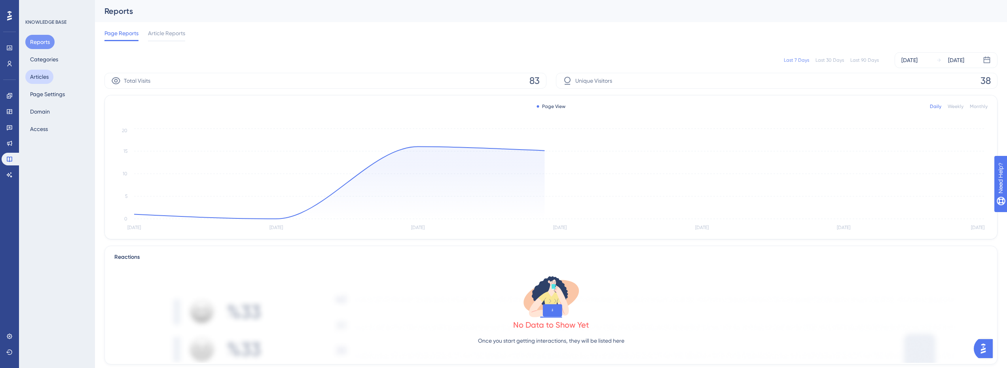
click at [49, 76] on button "Articles" at bounding box center [39, 77] width 28 height 14
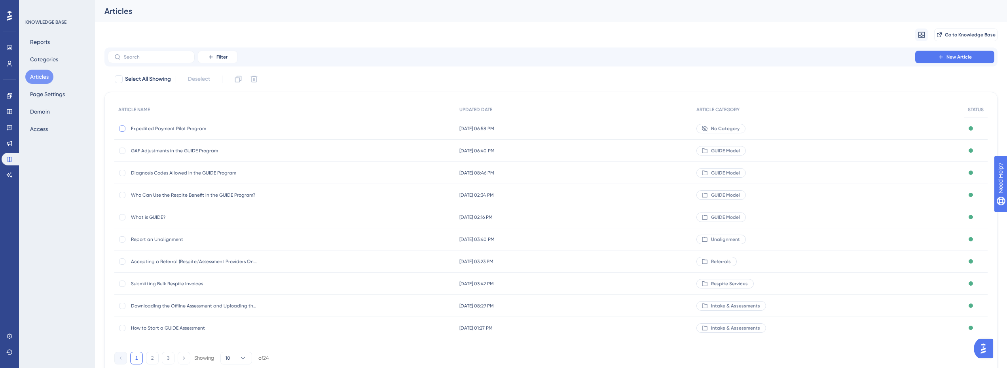
click at [125, 129] on div at bounding box center [122, 128] width 6 height 6
checkbox input "true"
drag, startPoint x: 638, startPoint y: 127, endPoint x: 615, endPoint y: 128, distance: 23.0
click at [615, 128] on div "[DATE] 06:58 PM [DATE] 06:58 PM" at bounding box center [573, 128] width 237 height 22
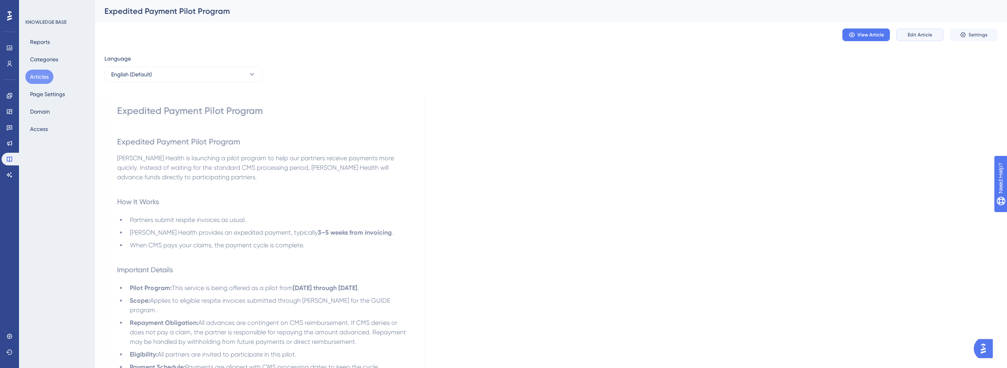
click at [920, 38] on span "Edit Article" at bounding box center [919, 35] width 25 height 6
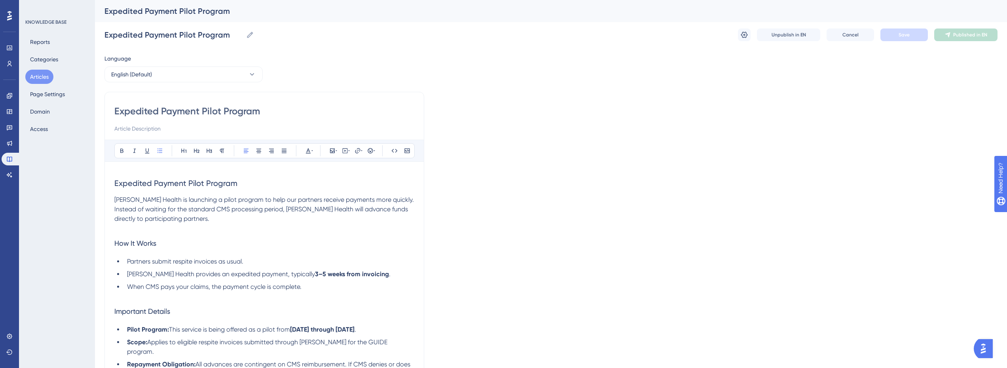
scroll to position [244, 0]
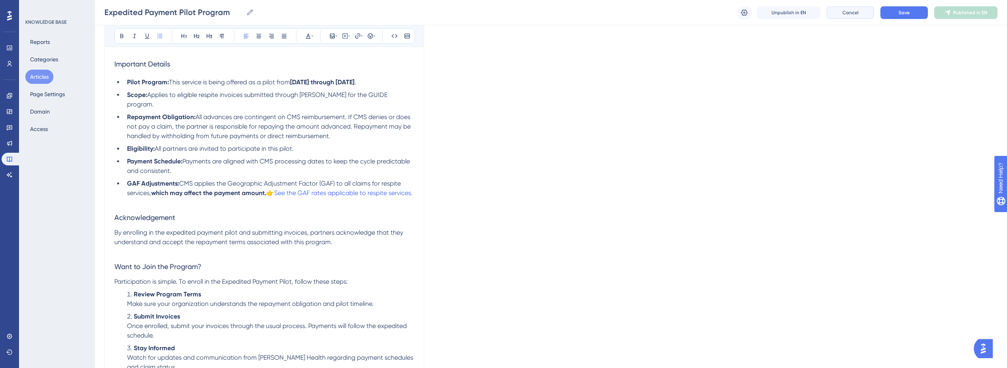
click at [858, 15] on button "Cancel" at bounding box center [849, 12] width 47 height 13
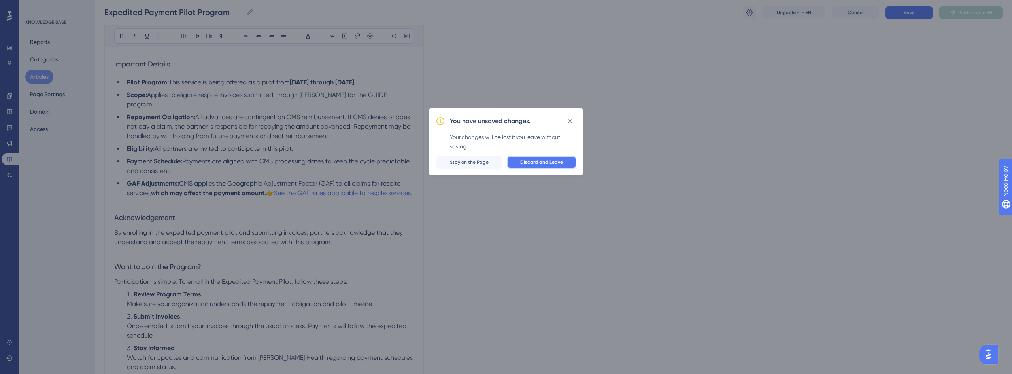
click at [539, 163] on span "Discard and Leave" at bounding box center [541, 162] width 43 height 6
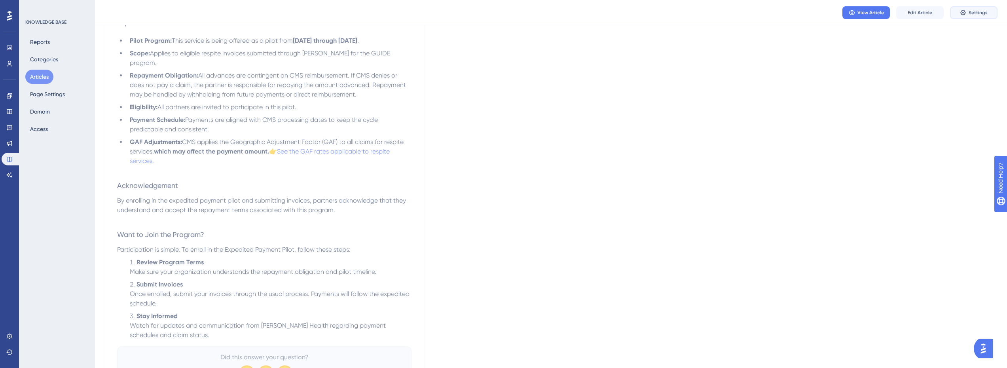
click at [989, 7] on button "Settings" at bounding box center [973, 12] width 47 height 13
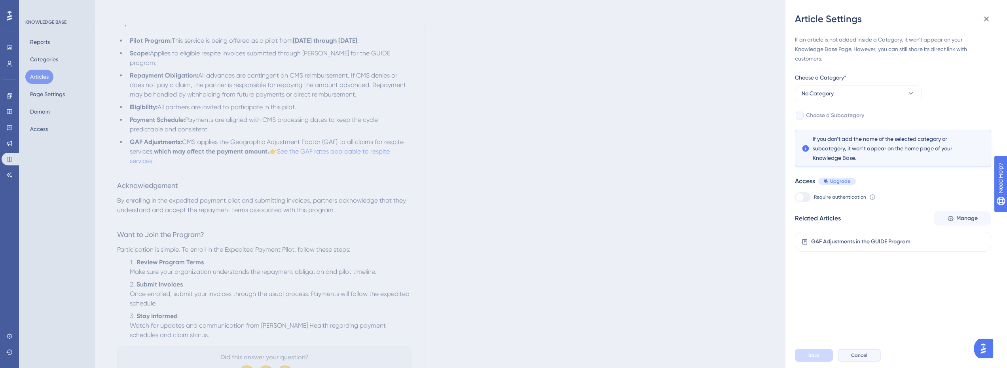
click at [860, 357] on button "Cancel" at bounding box center [858, 355] width 43 height 13
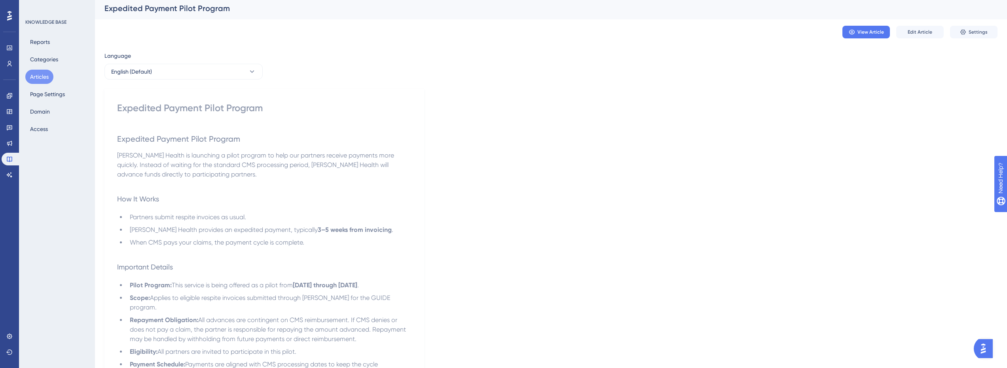
scroll to position [0, 0]
click at [913, 33] on span "Edit Article" at bounding box center [919, 35] width 25 height 6
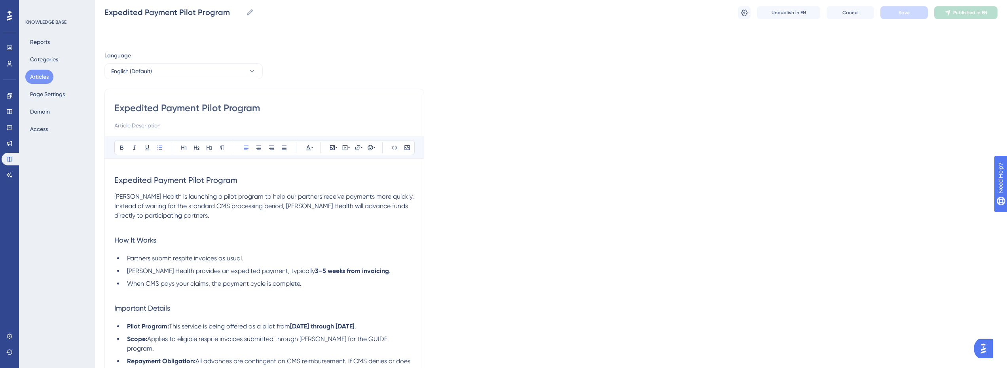
scroll to position [244, 0]
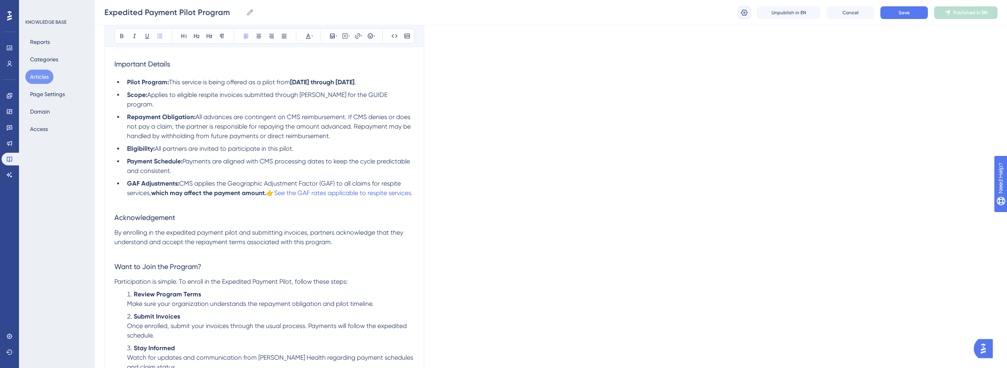
click at [743, 10] on icon at bounding box center [744, 12] width 7 height 6
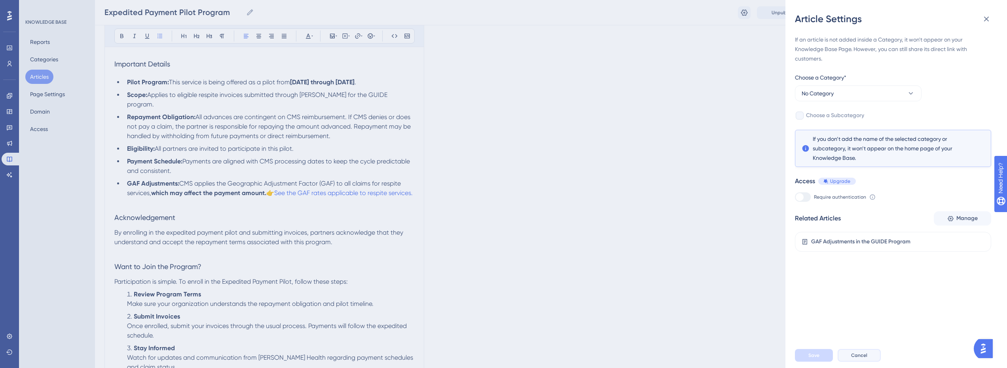
click at [858, 358] on span "Cancel" at bounding box center [859, 355] width 16 height 6
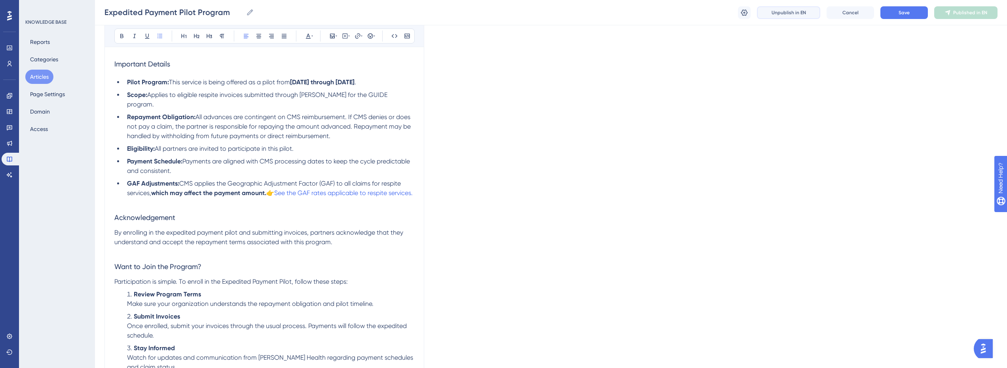
click at [780, 9] on span "Unpublish in EN" at bounding box center [788, 12] width 34 height 6
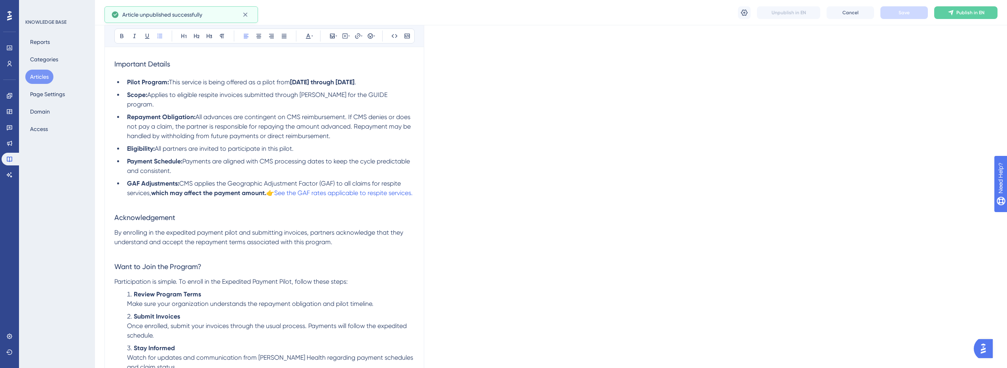
click at [909, 61] on div "Language English (Default) Expedited Payment Pilot Program Bold Italic Underlin…" at bounding box center [550, 118] width 893 height 623
click at [49, 77] on button "Articles" at bounding box center [39, 77] width 28 height 14
